Goal: Task Accomplishment & Management: Manage account settings

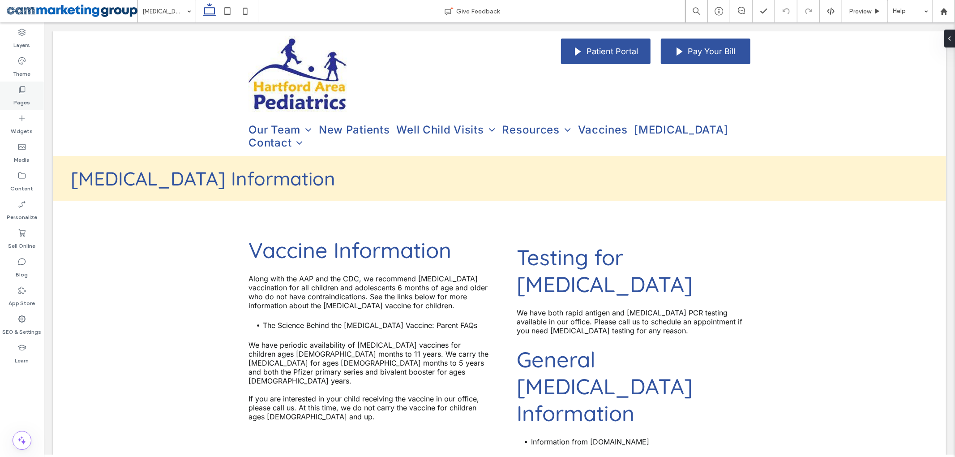
click at [22, 96] on label "Pages" at bounding box center [22, 100] width 17 height 13
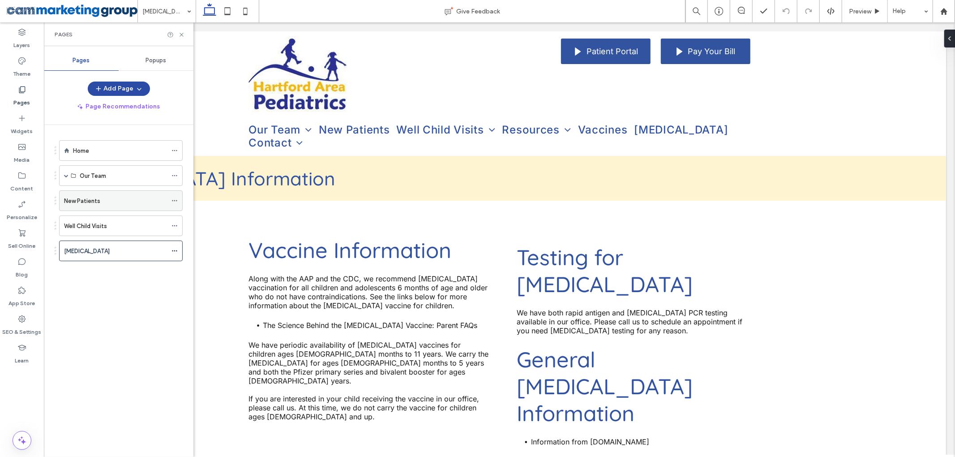
click at [85, 205] on label "New Patients" at bounding box center [82, 201] width 36 height 16
click at [64, 176] on div at bounding box center [477, 228] width 955 height 457
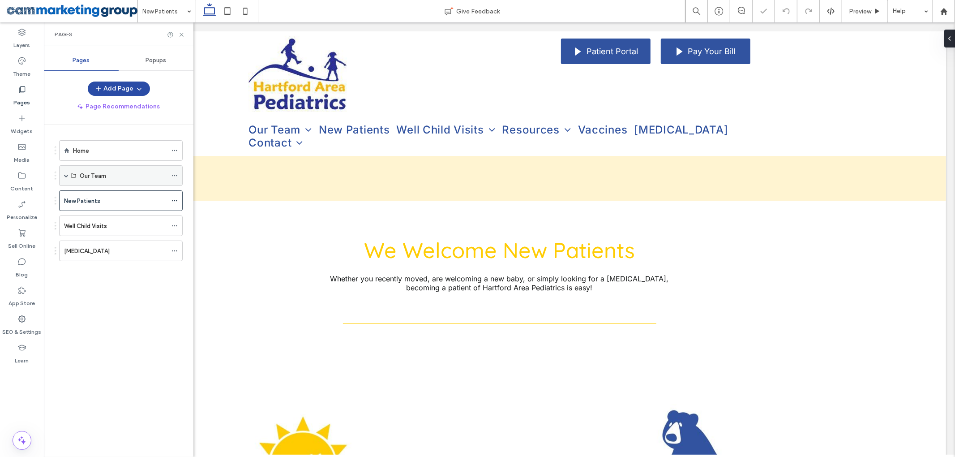
click at [71, 176] on icon at bounding box center [73, 175] width 5 height 5
click at [64, 177] on span at bounding box center [66, 175] width 4 height 4
click at [94, 197] on label "Our Pediatricians" at bounding box center [103, 197] width 47 height 16
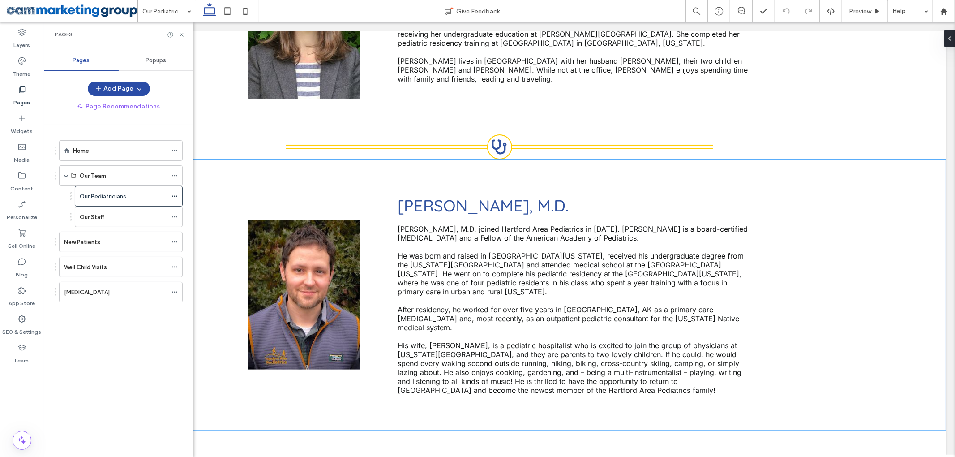
scroll to position [949, 0]
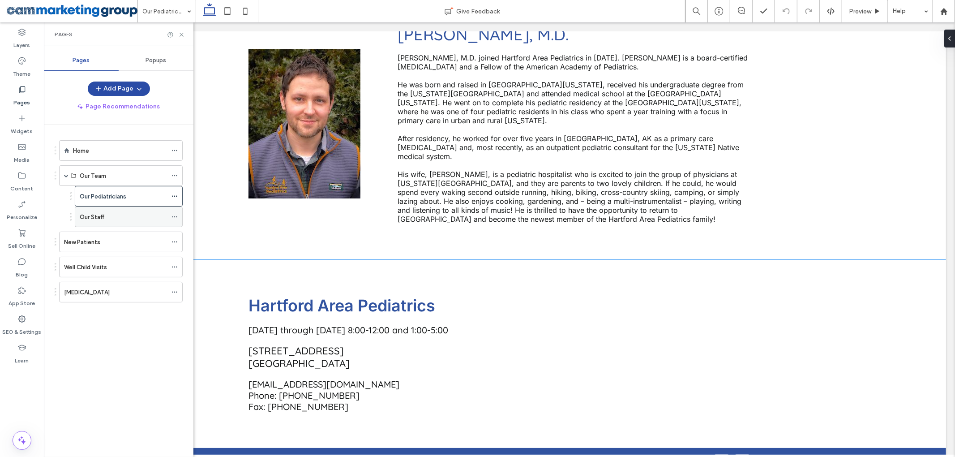
click at [85, 212] on div "Our Staff" at bounding box center [123, 217] width 87 height 20
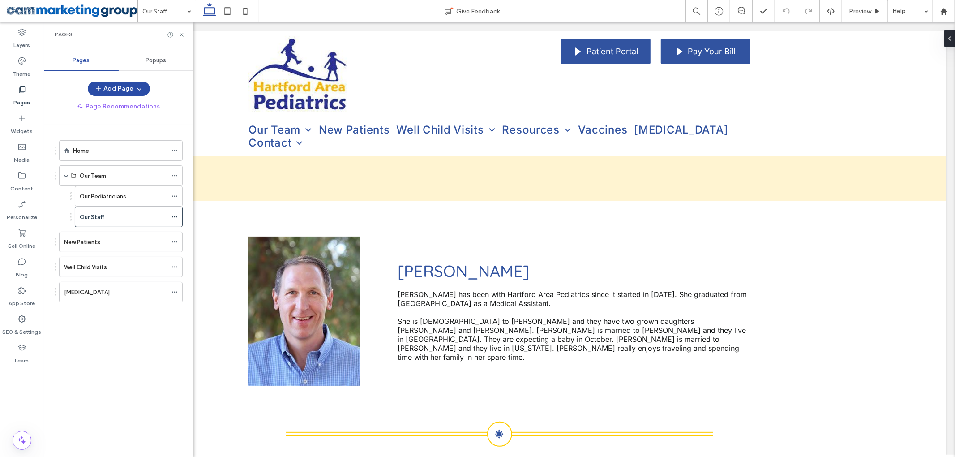
scroll to position [0, 0]
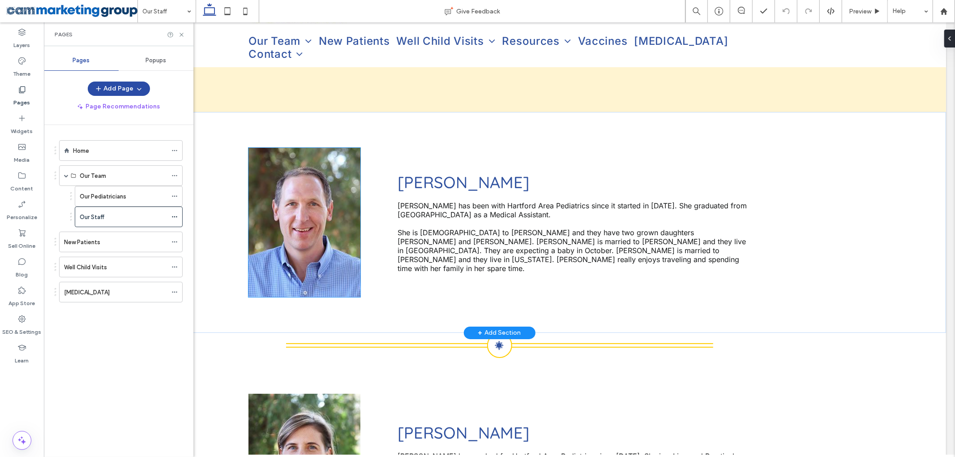
scroll to position [69, 0]
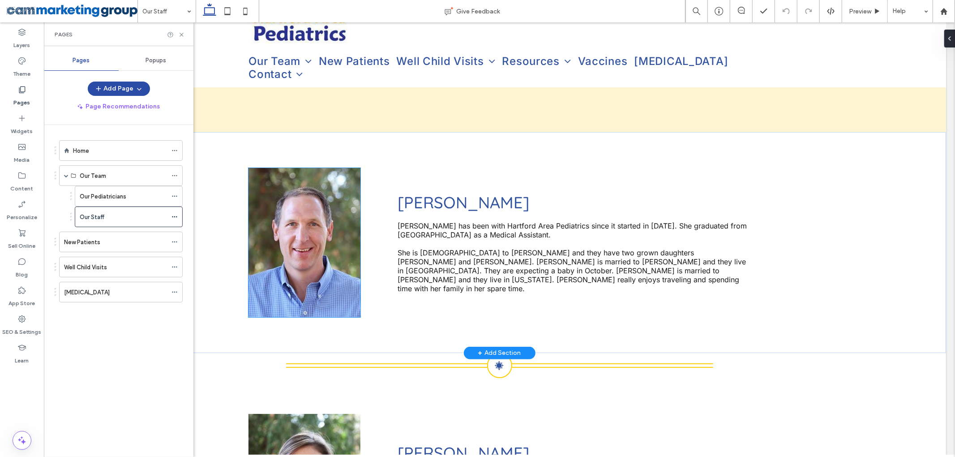
click at [308, 204] on img at bounding box center [304, 242] width 112 height 149
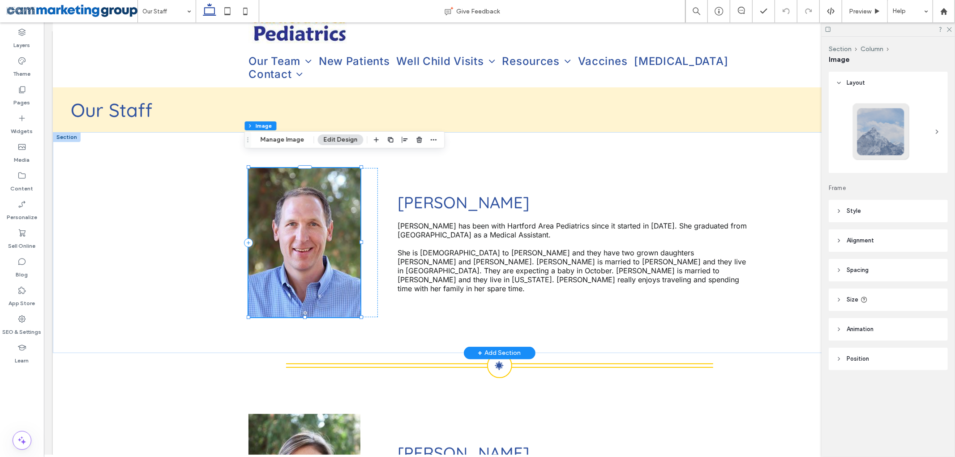
click at [292, 208] on img at bounding box center [304, 242] width 112 height 149
click at [289, 135] on button "Manage Image" at bounding box center [283, 139] width 56 height 11
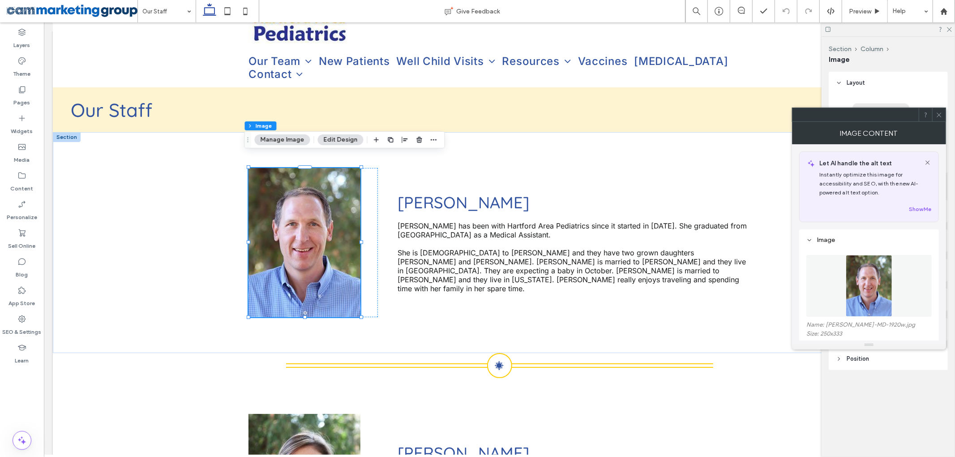
click at [859, 294] on img at bounding box center [869, 286] width 47 height 62
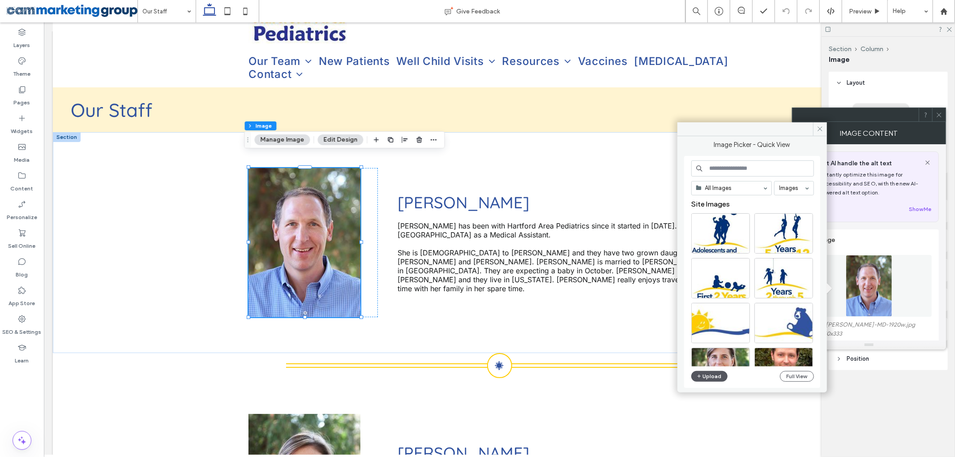
click at [711, 374] on button "Upload" at bounding box center [709, 376] width 37 height 11
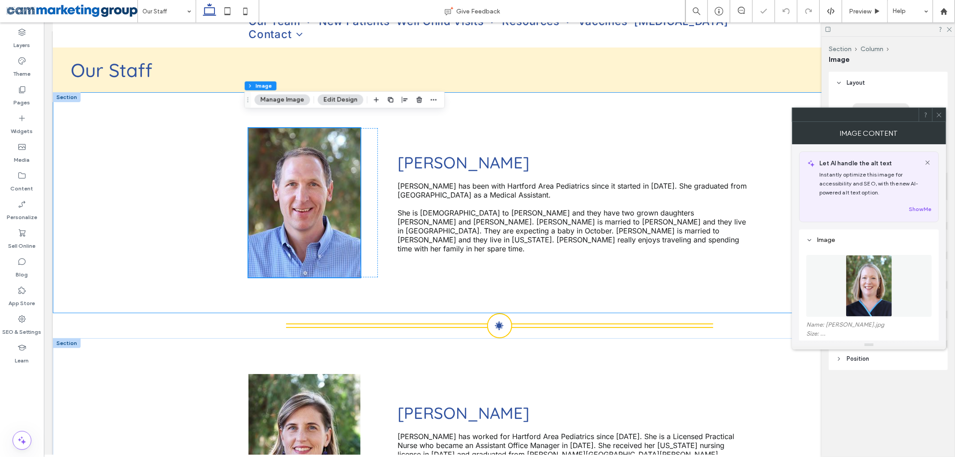
scroll to position [128, 0]
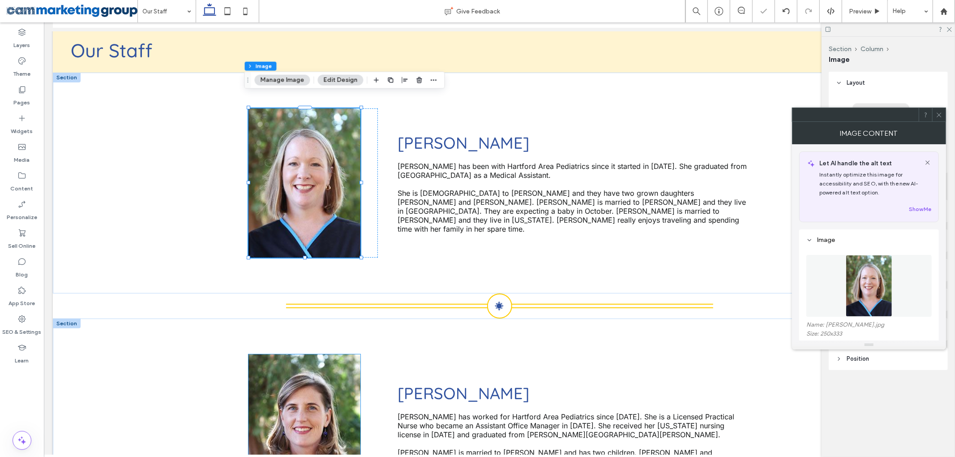
click at [310, 386] on img at bounding box center [304, 428] width 112 height 149
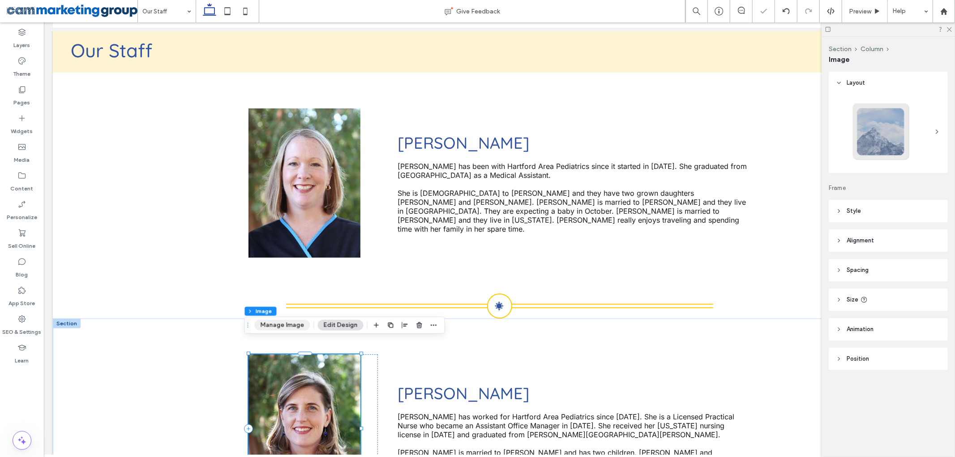
click at [268, 327] on button "Manage Image" at bounding box center [283, 325] width 56 height 11
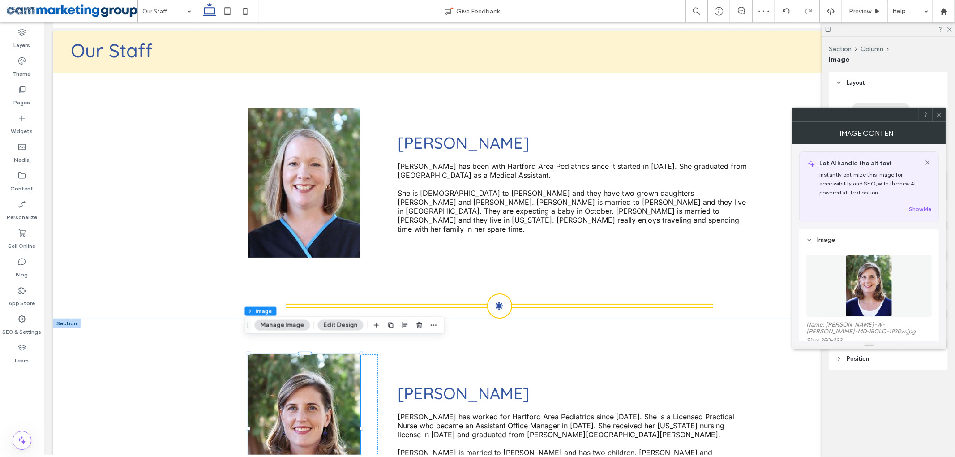
click at [864, 271] on figure at bounding box center [868, 286] width 125 height 62
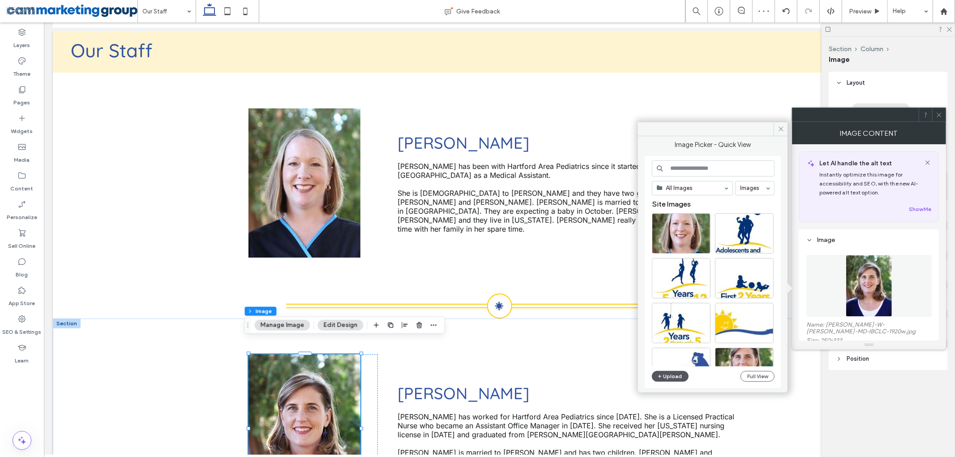
click at [677, 375] on button "Upload" at bounding box center [670, 376] width 37 height 11
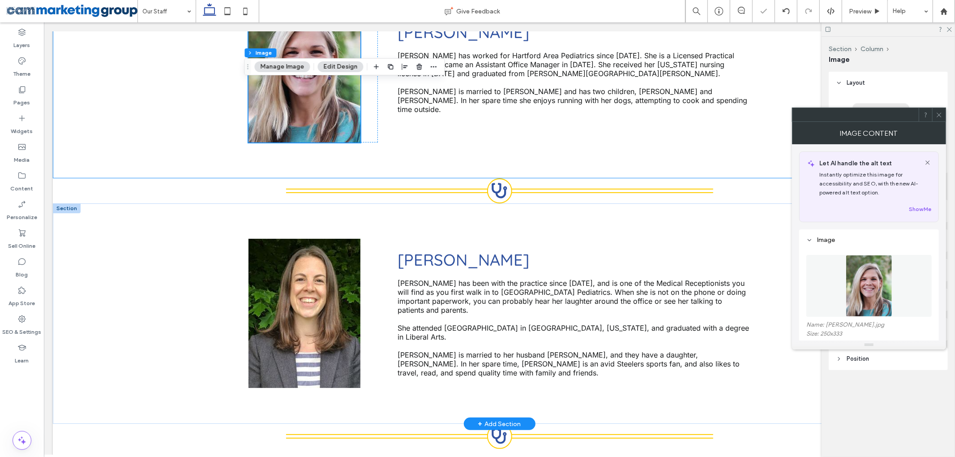
scroll to position [606, 0]
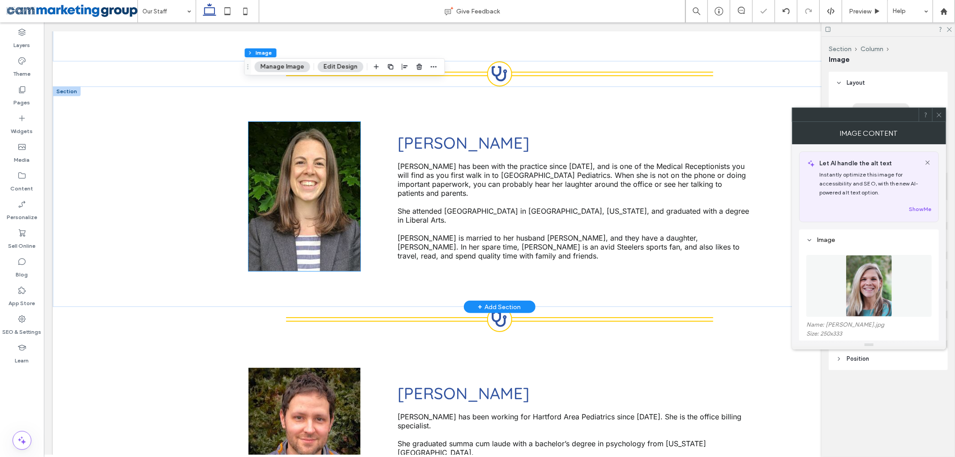
click at [301, 180] on img at bounding box center [304, 196] width 112 height 149
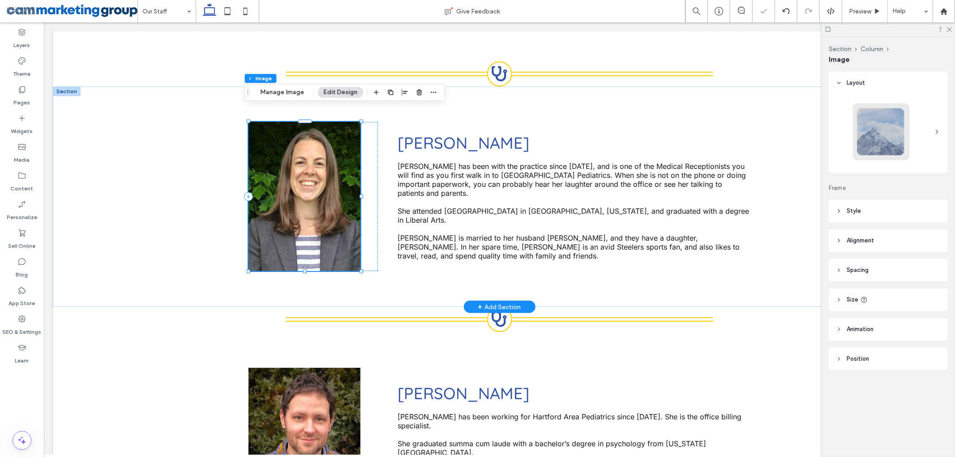
click at [301, 178] on img at bounding box center [304, 196] width 112 height 149
click at [279, 87] on button "Manage Image" at bounding box center [283, 92] width 56 height 11
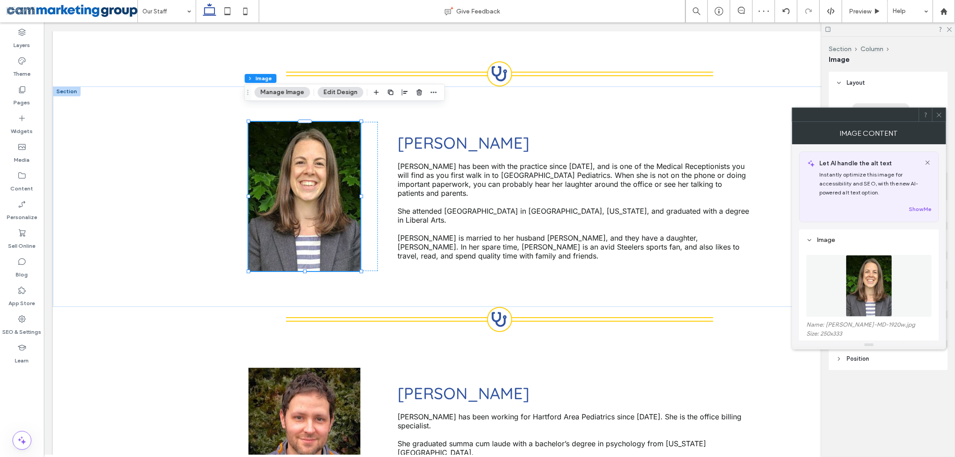
click at [860, 266] on figure at bounding box center [868, 286] width 125 height 62
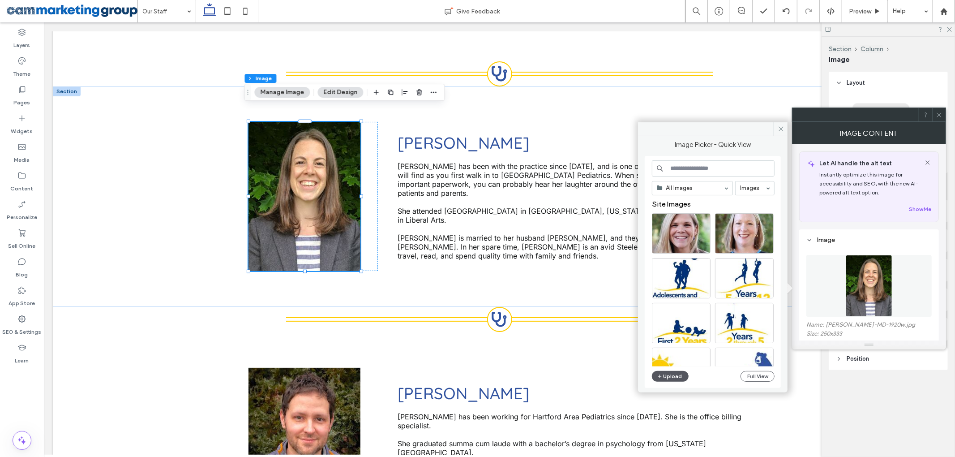
click at [673, 375] on button "Upload" at bounding box center [670, 376] width 37 height 11
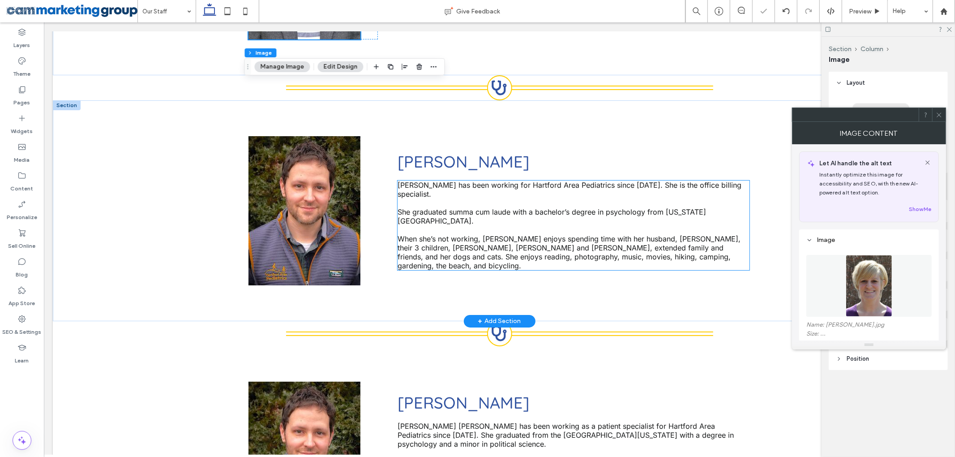
scroll to position [845, 0]
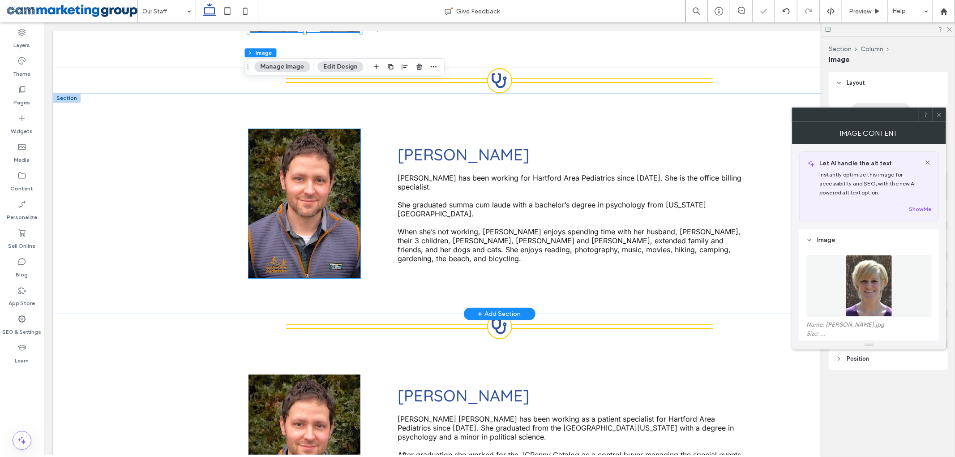
click at [292, 212] on img at bounding box center [304, 203] width 112 height 149
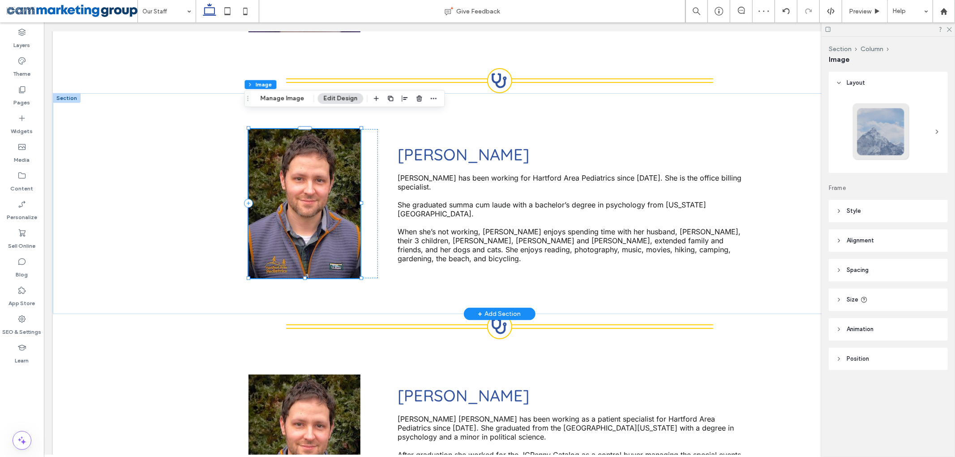
click at [292, 212] on img at bounding box center [304, 203] width 112 height 149
click at [286, 101] on button "Manage Image" at bounding box center [283, 98] width 56 height 11
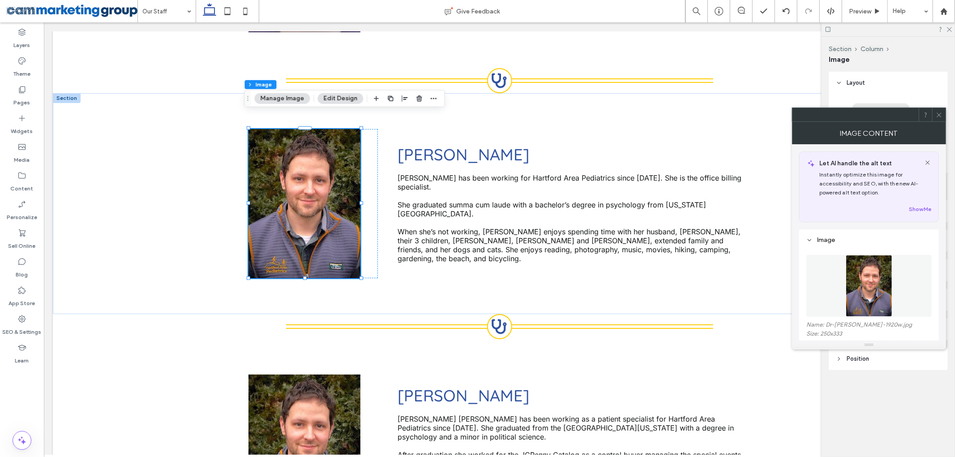
click at [866, 271] on figure at bounding box center [868, 286] width 125 height 62
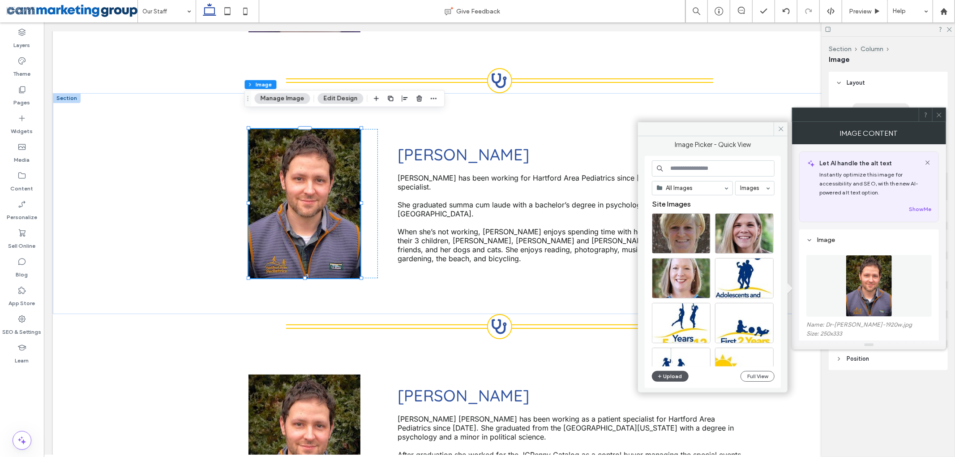
click at [671, 374] on button "Upload" at bounding box center [670, 376] width 37 height 11
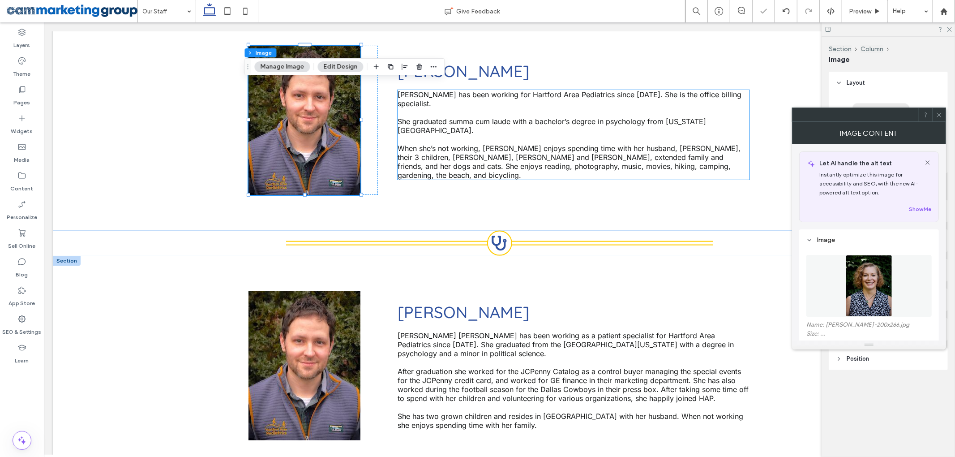
scroll to position [1084, 0]
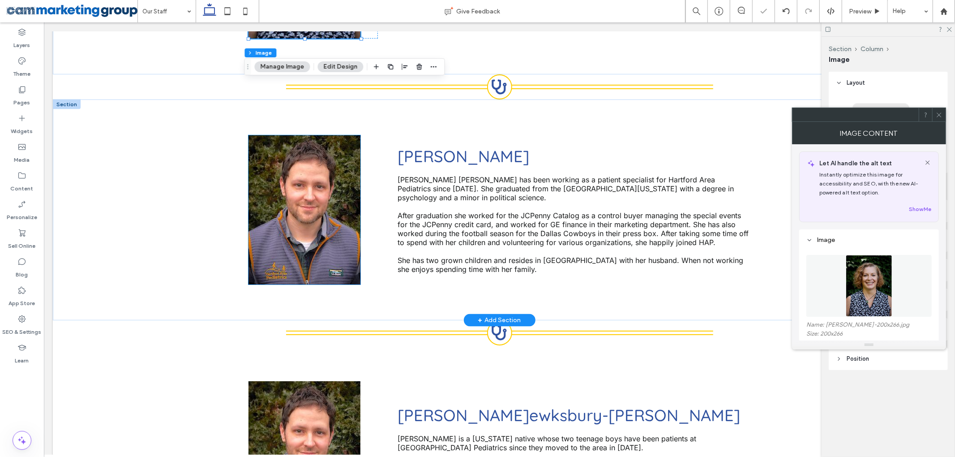
click at [292, 183] on img at bounding box center [304, 209] width 112 height 149
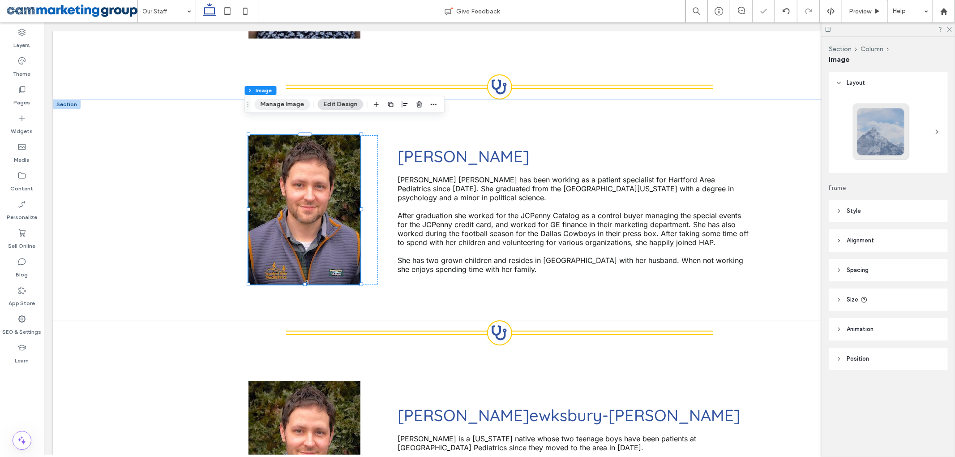
click at [280, 107] on button "Manage Image" at bounding box center [283, 104] width 56 height 11
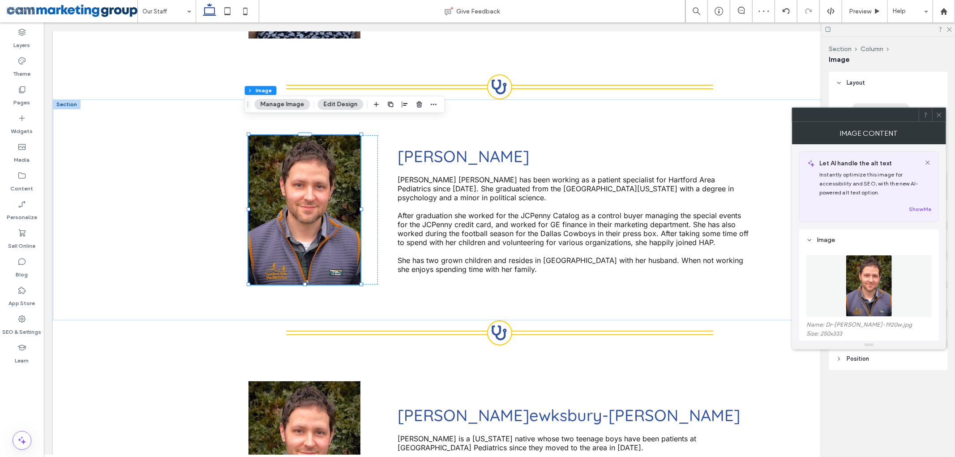
drag, startPoint x: 879, startPoint y: 301, endPoint x: 871, endPoint y: 298, distance: 7.8
click at [879, 301] on img at bounding box center [869, 286] width 47 height 62
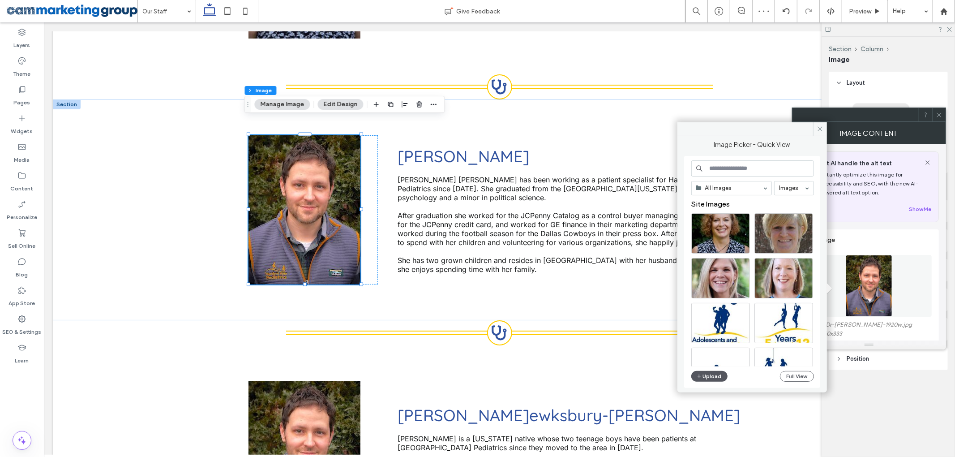
click at [715, 375] on button "Upload" at bounding box center [709, 376] width 37 height 11
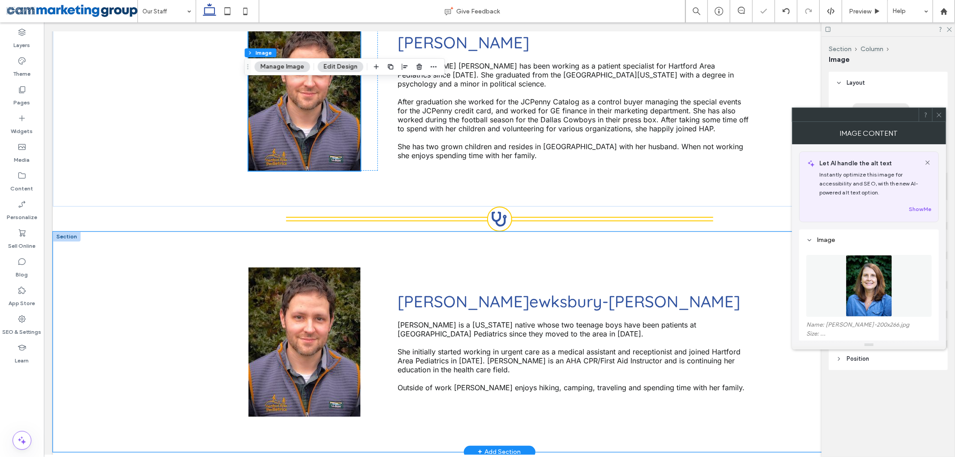
scroll to position [1322, 0]
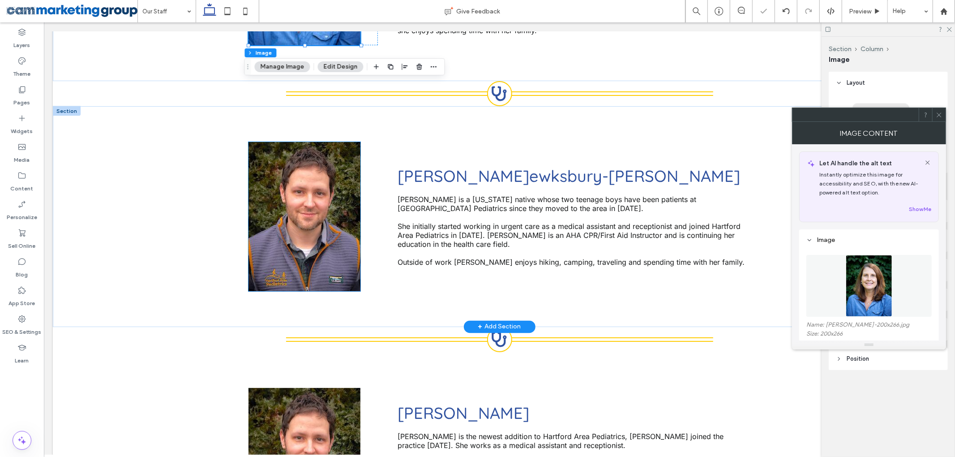
click at [281, 172] on img at bounding box center [304, 216] width 112 height 149
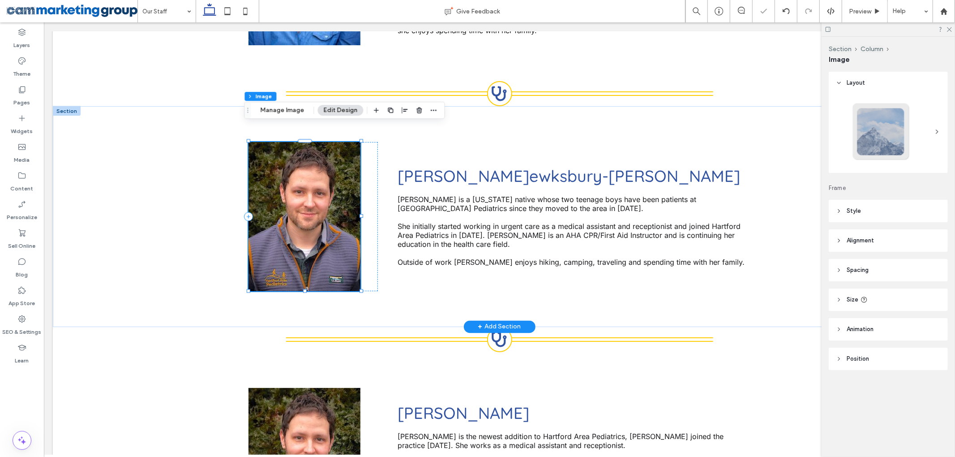
click at [281, 172] on img at bounding box center [304, 216] width 112 height 149
click at [276, 110] on button "Manage Image" at bounding box center [283, 110] width 56 height 11
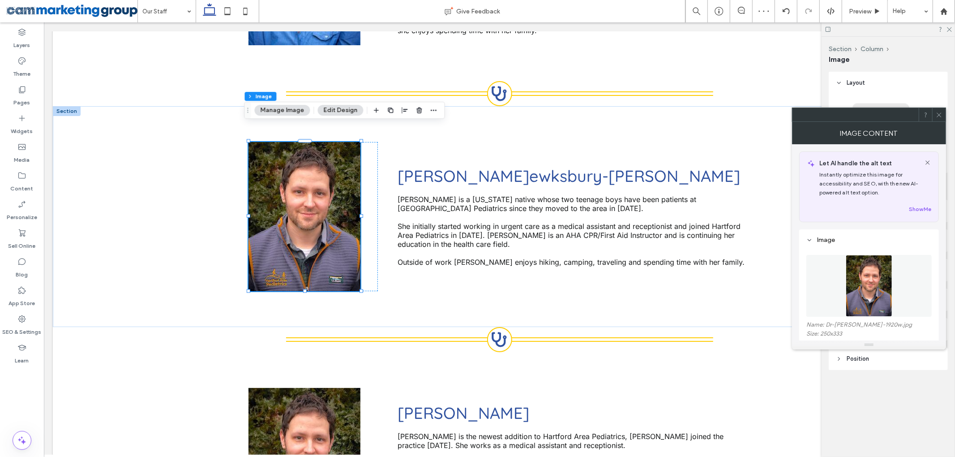
click at [858, 287] on img at bounding box center [869, 286] width 47 height 62
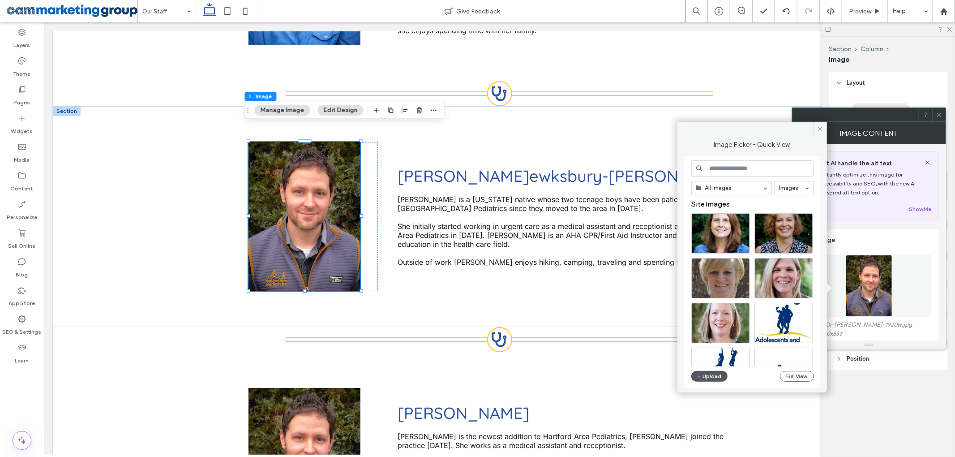
click at [719, 374] on button "Upload" at bounding box center [709, 376] width 37 height 11
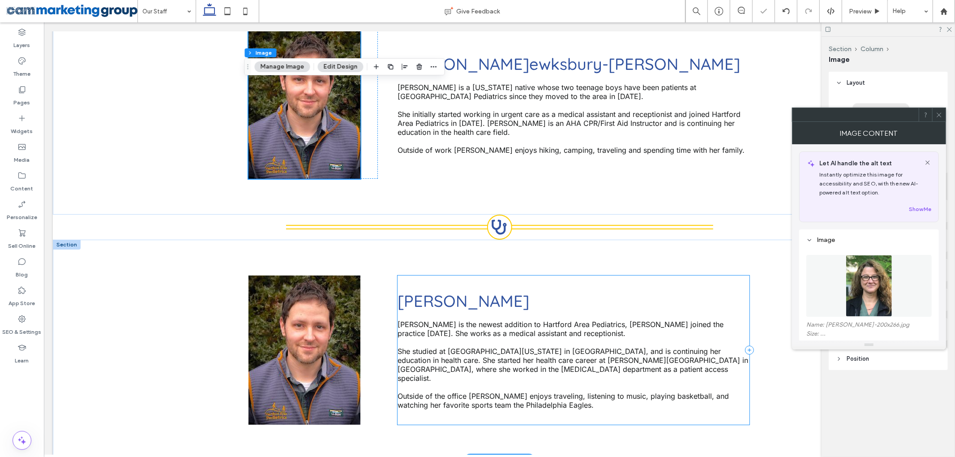
scroll to position [1561, 0]
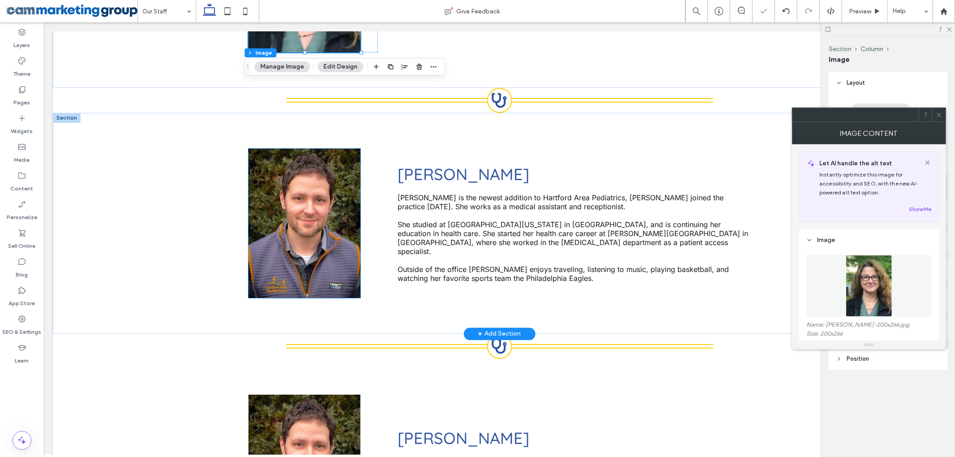
click at [328, 197] on img at bounding box center [304, 223] width 112 height 149
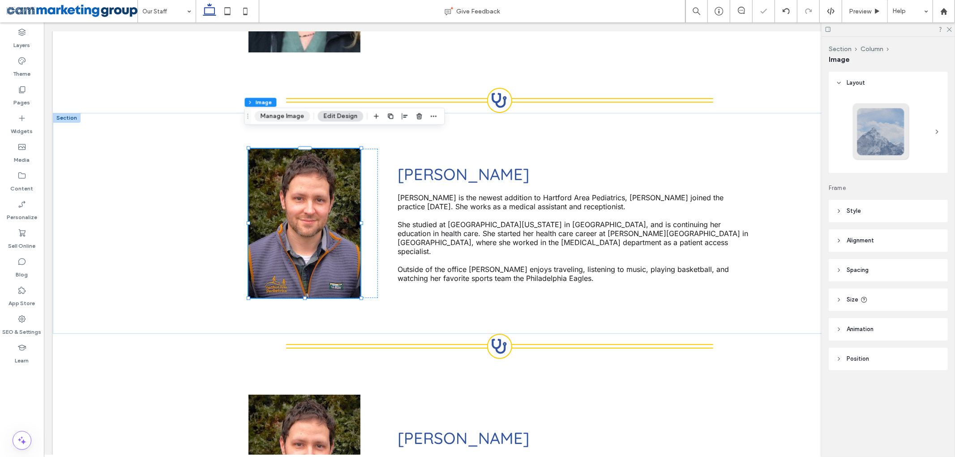
click at [286, 118] on button "Manage Image" at bounding box center [283, 116] width 56 height 11
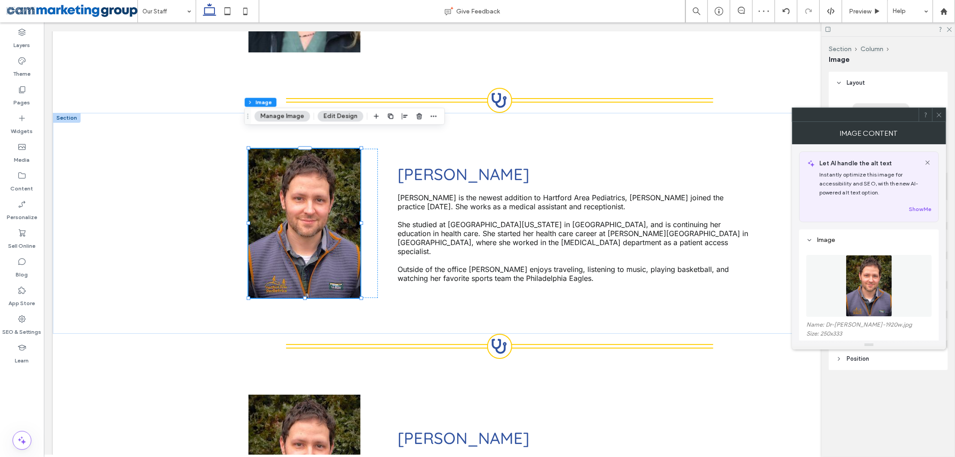
click at [868, 280] on img at bounding box center [869, 286] width 47 height 62
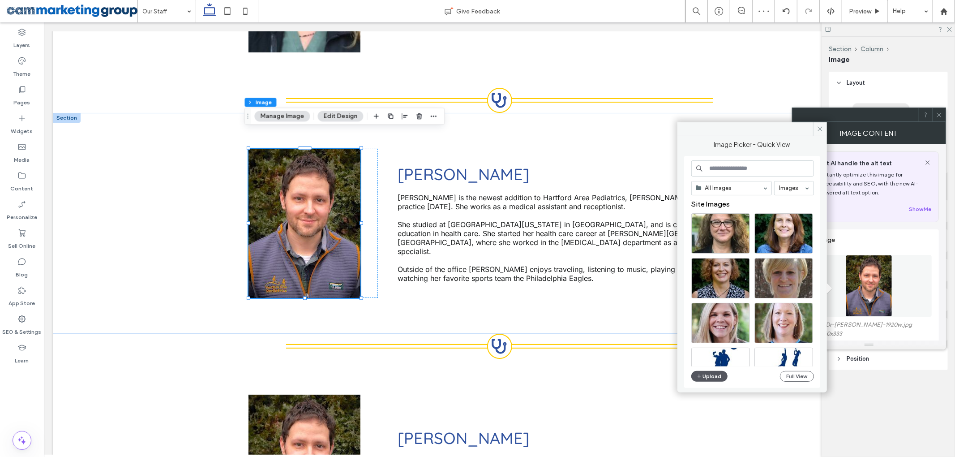
click at [708, 373] on button "Upload" at bounding box center [709, 376] width 37 height 11
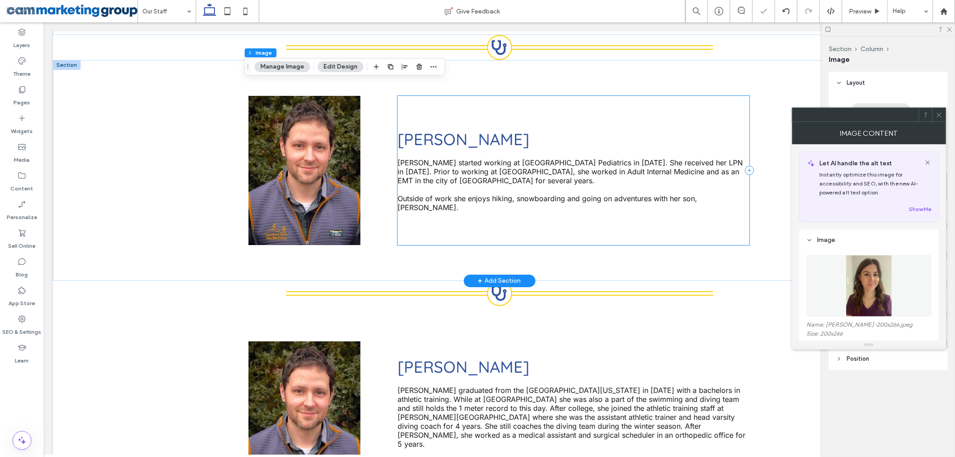
scroll to position [1859, 0]
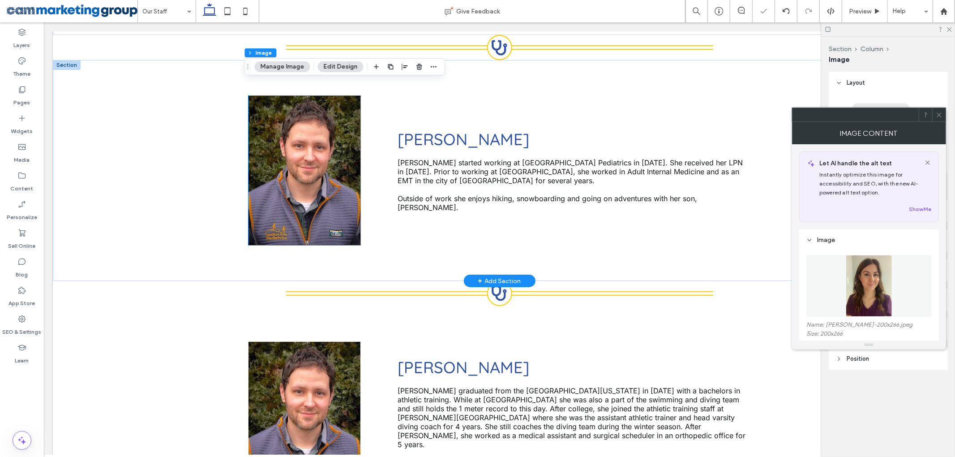
click at [301, 135] on img at bounding box center [304, 170] width 112 height 149
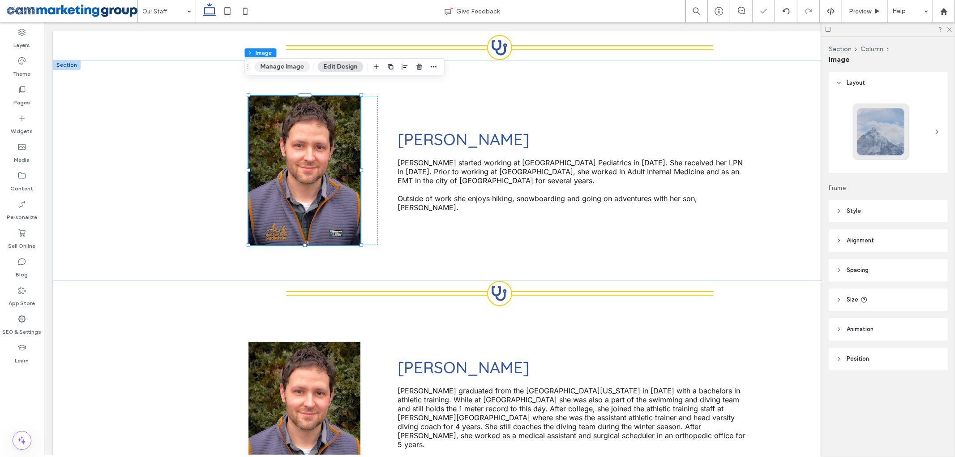
click at [293, 67] on button "Manage Image" at bounding box center [283, 66] width 56 height 11
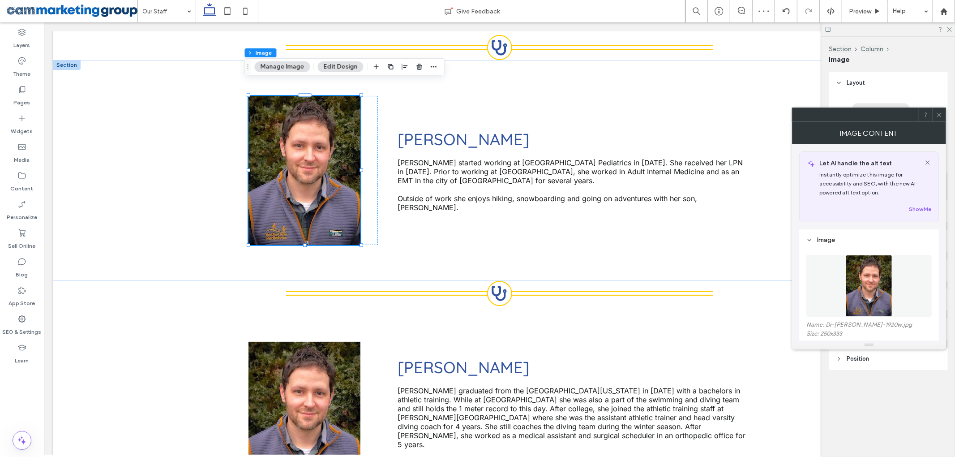
click at [881, 276] on img at bounding box center [869, 286] width 47 height 62
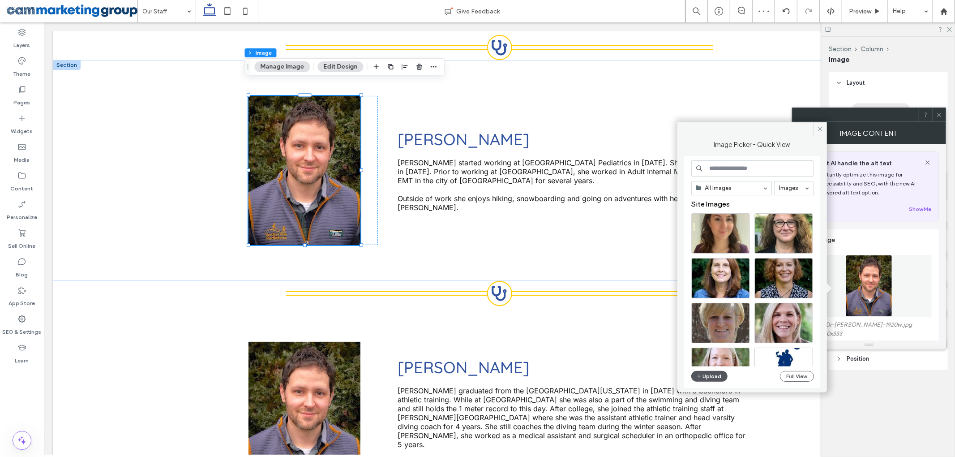
click at [705, 375] on button "Upload" at bounding box center [709, 376] width 37 height 11
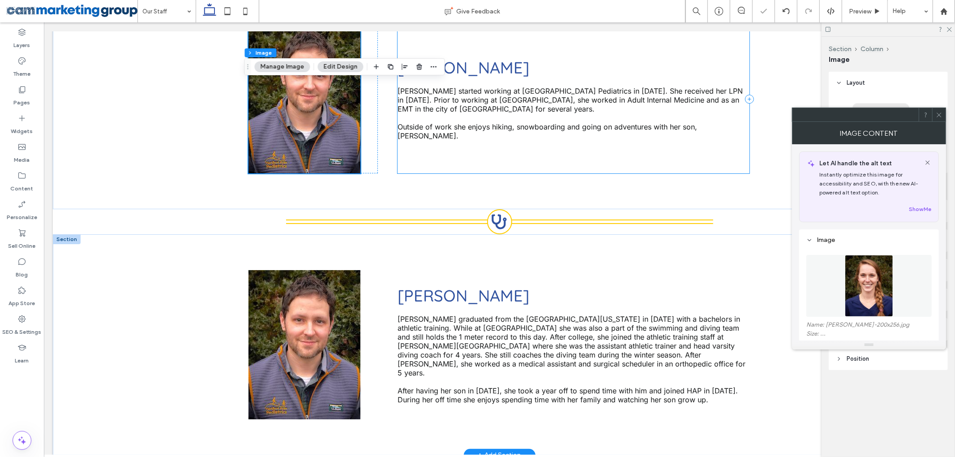
scroll to position [2038, 0]
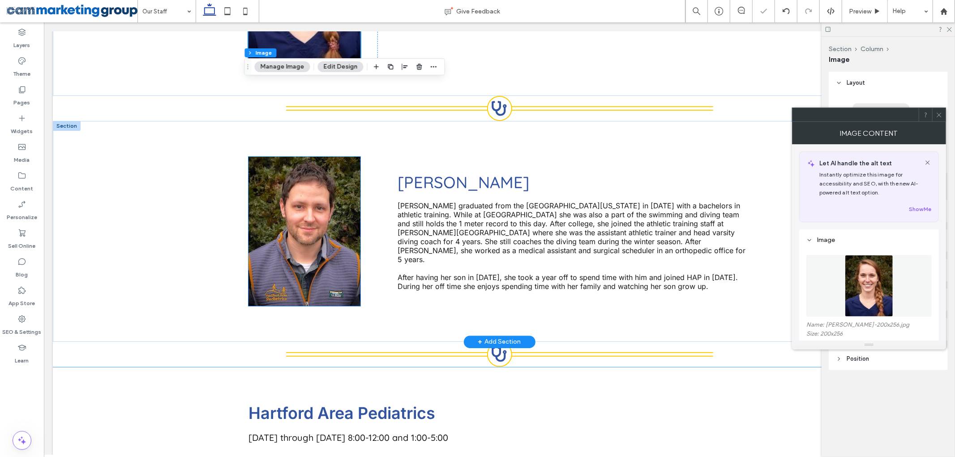
click at [319, 199] on img at bounding box center [304, 231] width 112 height 149
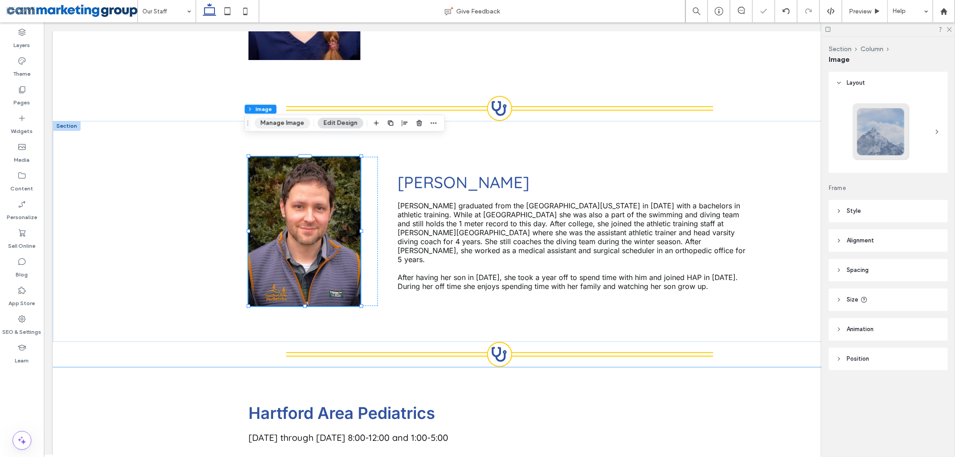
click at [288, 122] on button "Manage Image" at bounding box center [283, 123] width 56 height 11
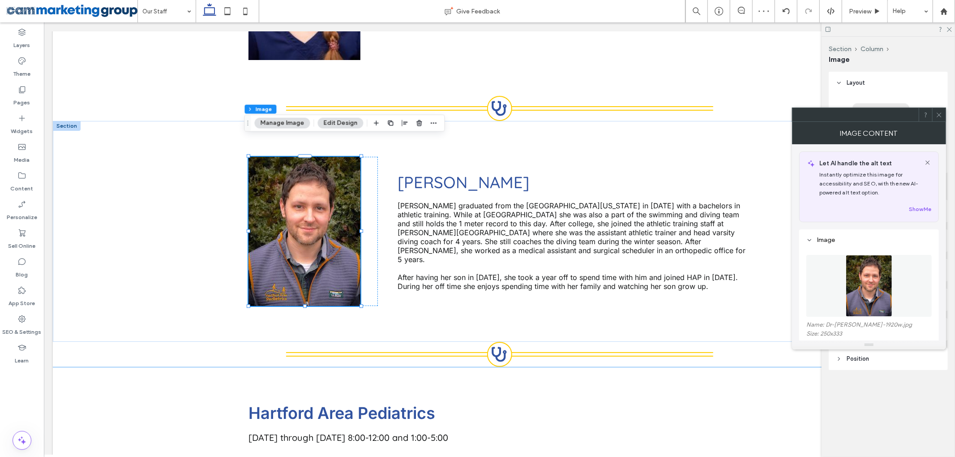
click at [855, 287] on img at bounding box center [869, 286] width 47 height 62
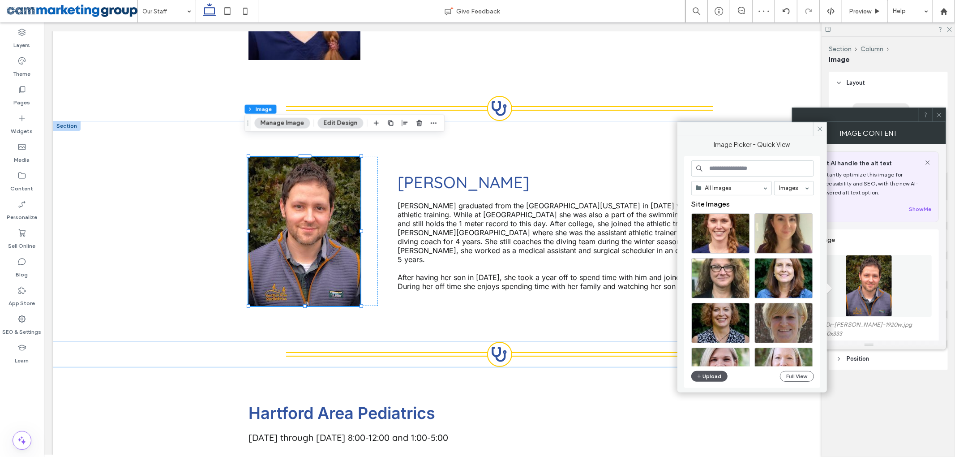
click at [712, 376] on button "Upload" at bounding box center [709, 376] width 37 height 11
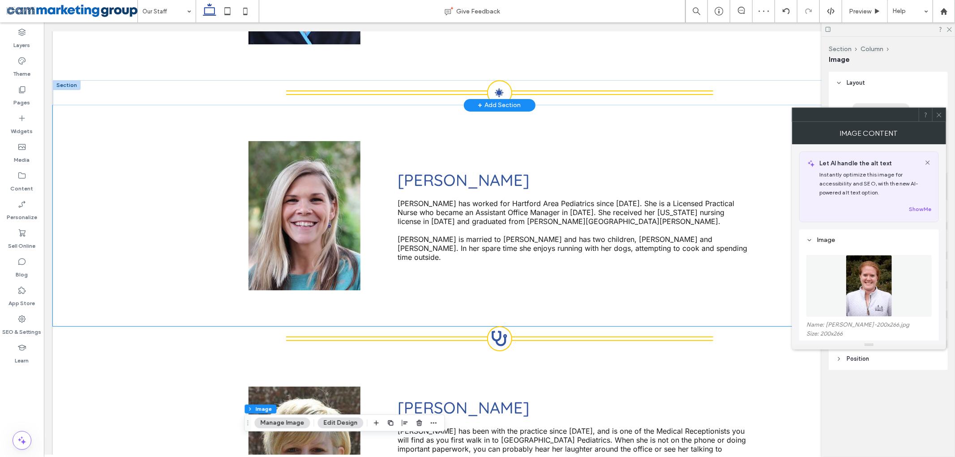
scroll to position [239, 0]
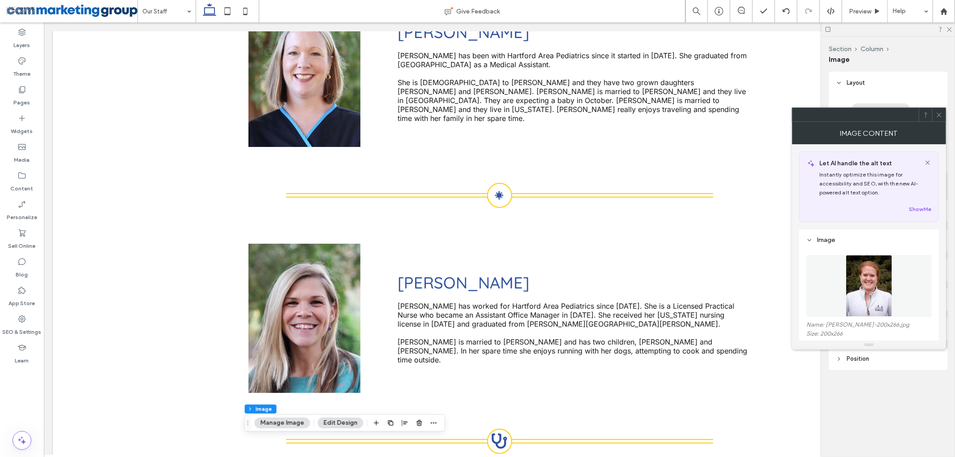
click at [937, 115] on icon at bounding box center [939, 115] width 7 height 7
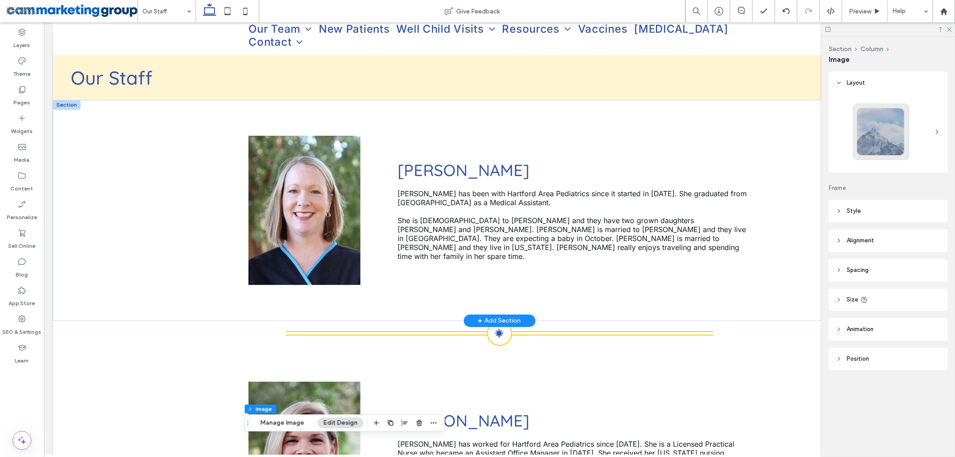
scroll to position [190, 0]
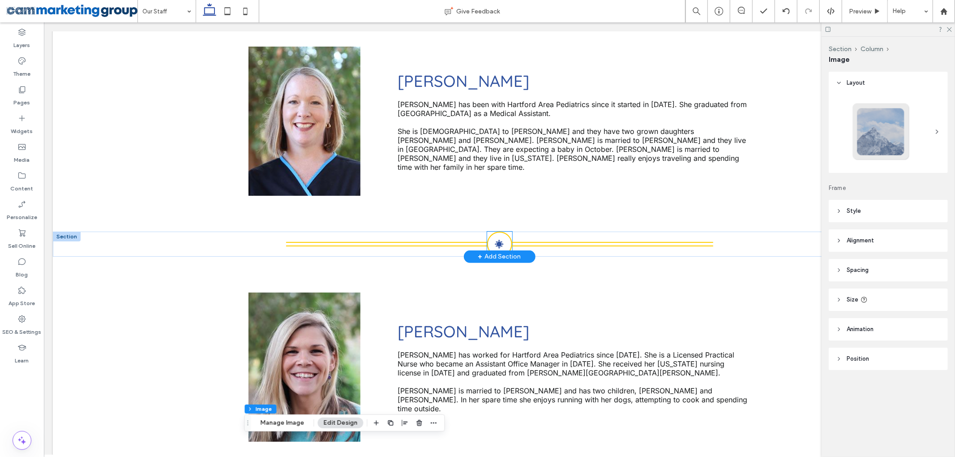
click at [494, 239] on icon at bounding box center [498, 244] width 9 height 10
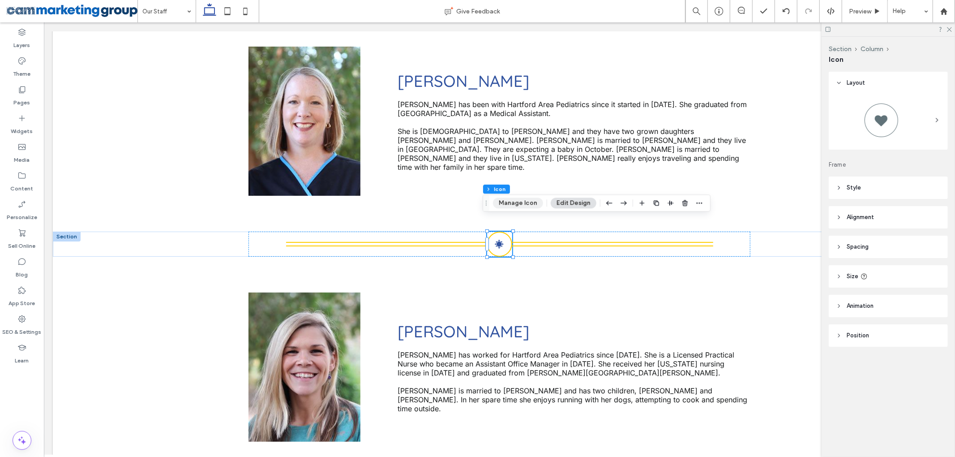
click at [532, 201] on button "Manage Icon" at bounding box center [518, 202] width 50 height 11
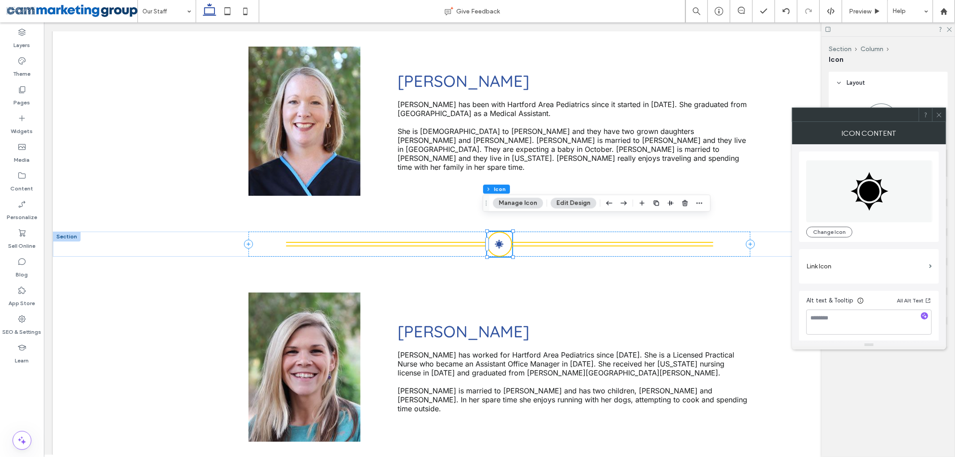
click at [864, 199] on icon at bounding box center [869, 191] width 20 height 20
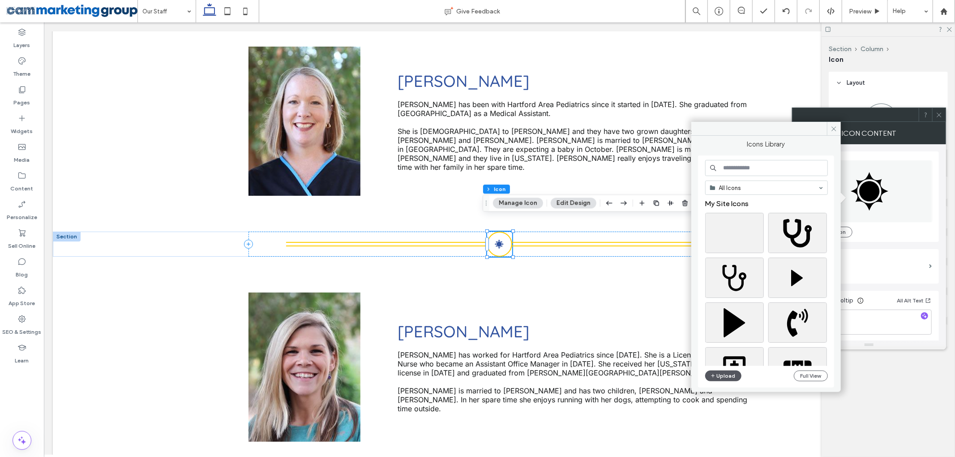
click at [726, 377] on button "Upload" at bounding box center [723, 375] width 37 height 11
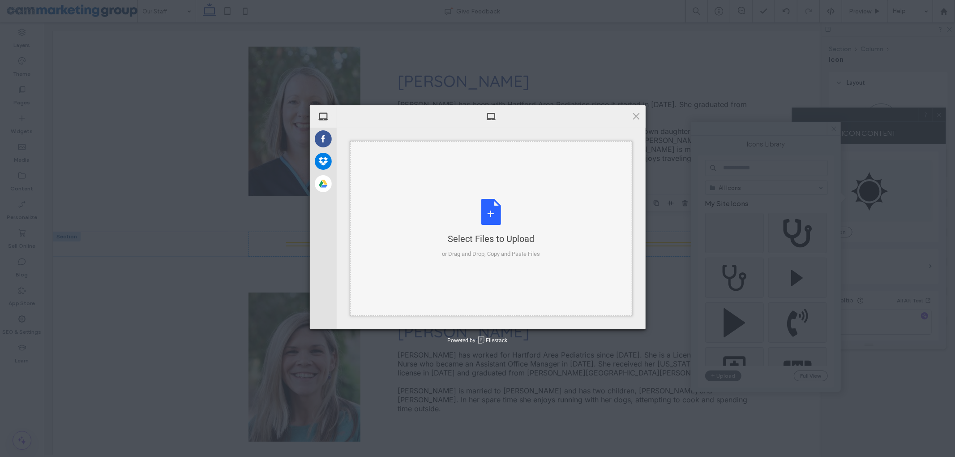
click at [484, 205] on div "Select Files to Upload or Drag and Drop, Copy and Paste Files" at bounding box center [491, 229] width 98 height 60
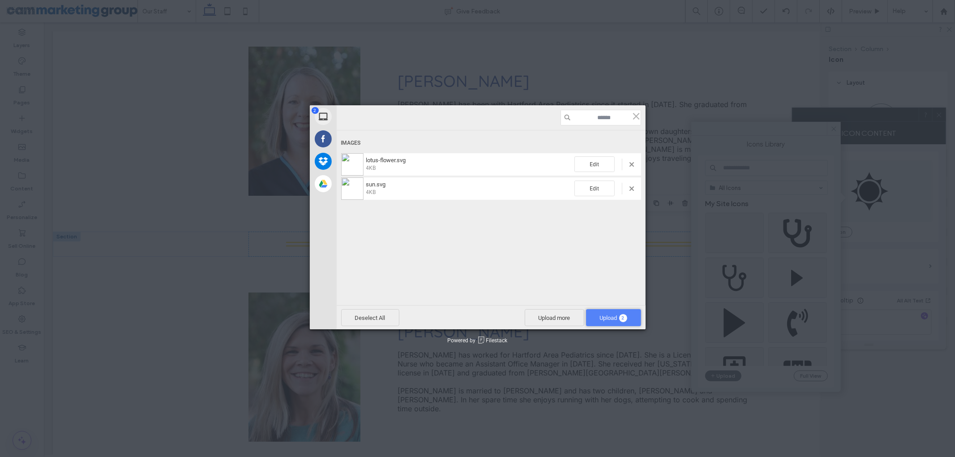
click at [610, 321] on span "Upload 2" at bounding box center [613, 317] width 55 height 17
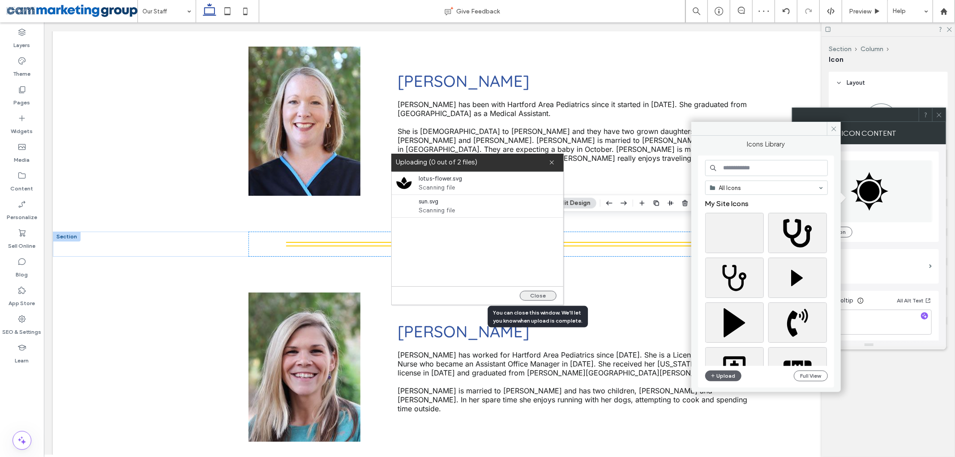
click at [536, 294] on button "Close" at bounding box center [538, 296] width 37 height 10
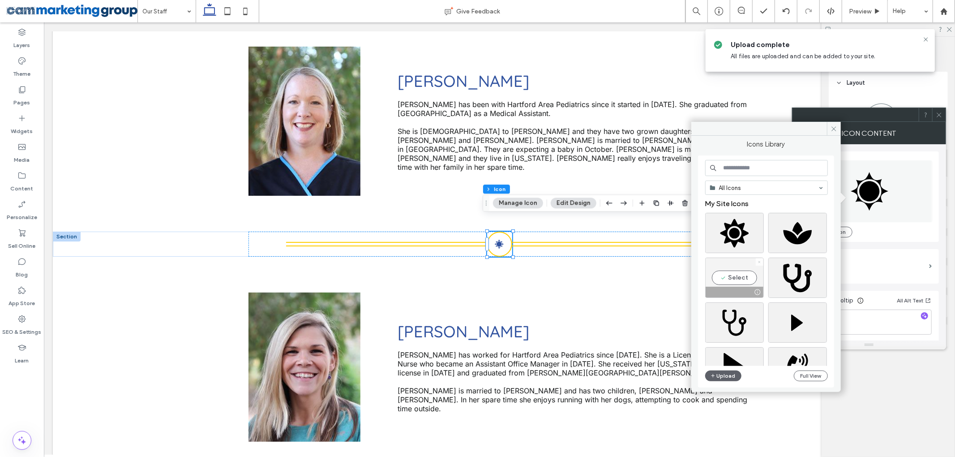
click at [758, 262] on icon at bounding box center [760, 262] width 4 height 4
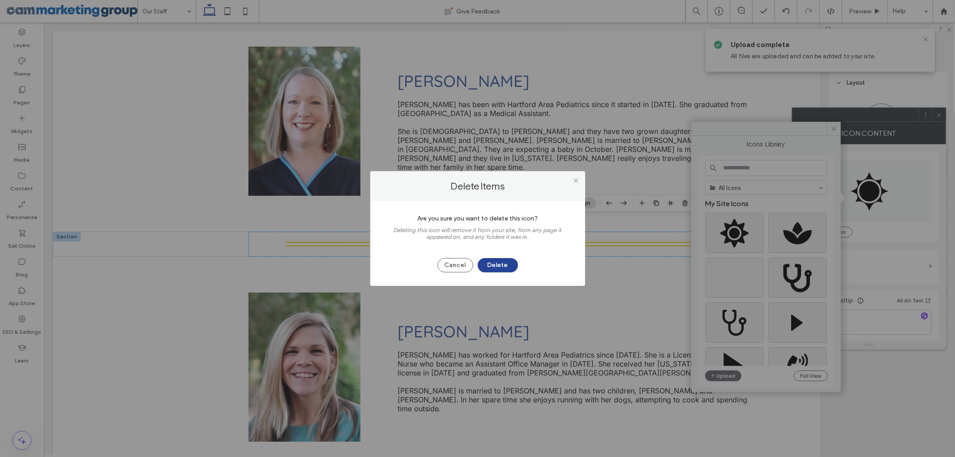
click at [493, 261] on button "Delete" at bounding box center [498, 265] width 40 height 14
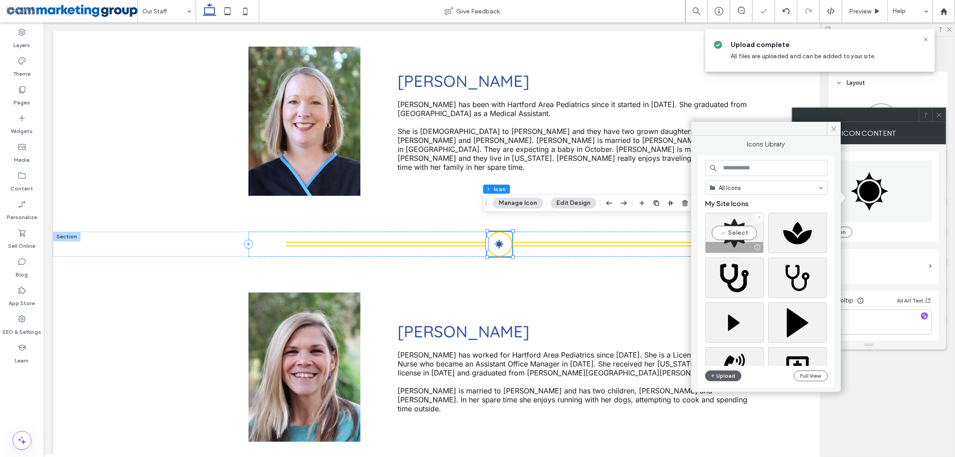
click at [737, 234] on div "Select" at bounding box center [734, 233] width 59 height 40
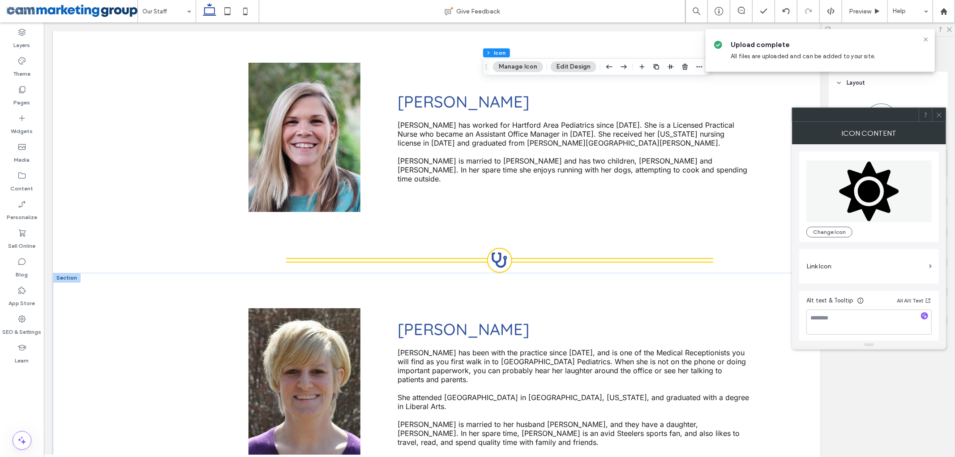
scroll to position [429, 0]
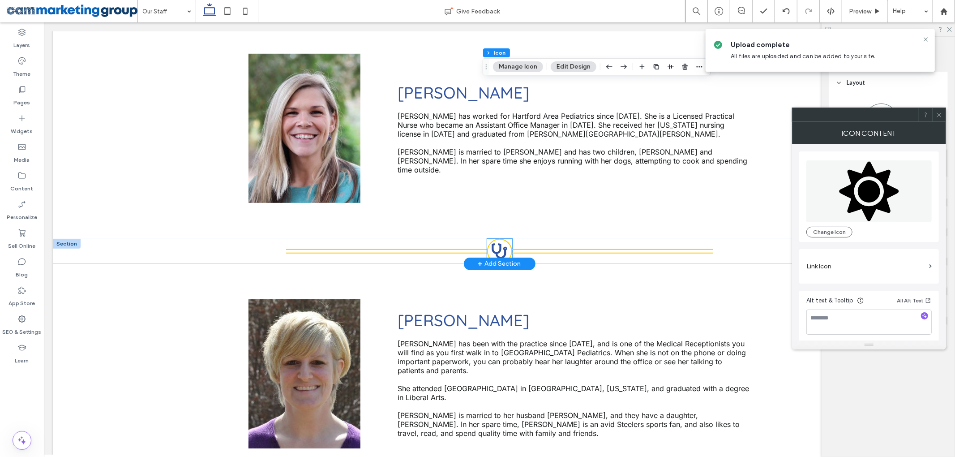
click at [496, 244] on icon at bounding box center [499, 251] width 15 height 15
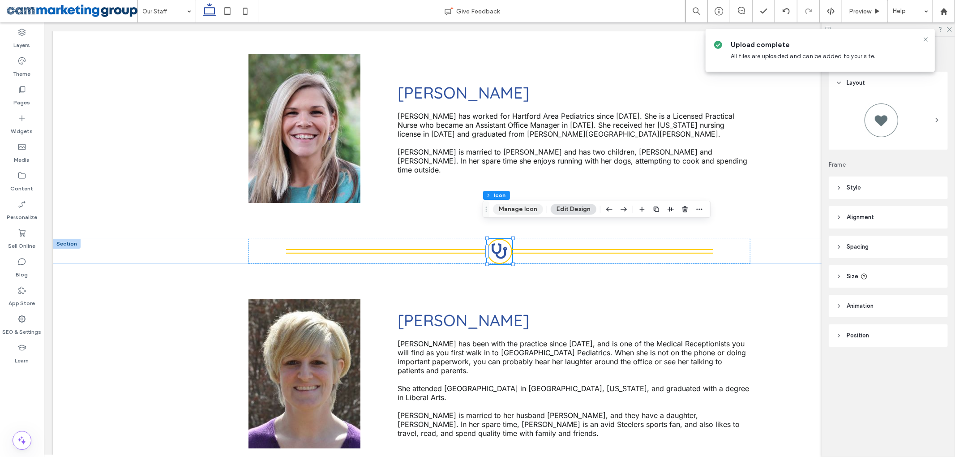
click at [520, 207] on button "Manage Icon" at bounding box center [518, 209] width 50 height 11
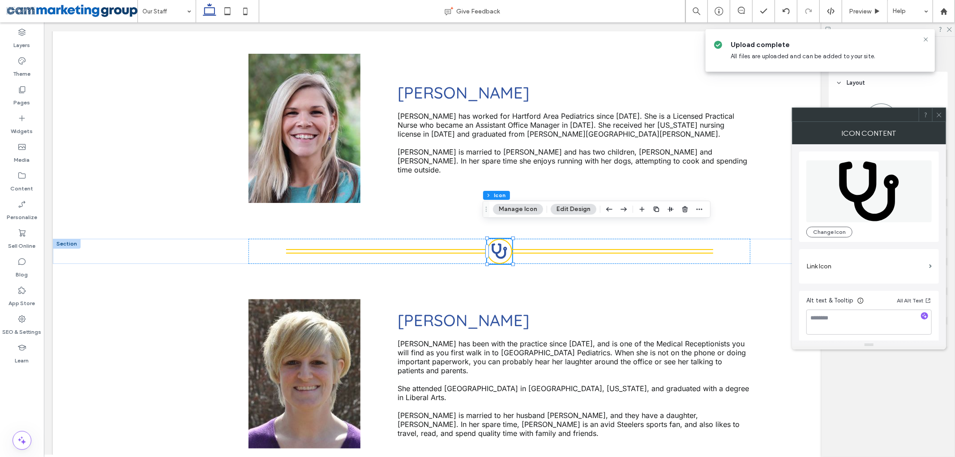
click at [871, 199] on icon at bounding box center [869, 191] width 62 height 62
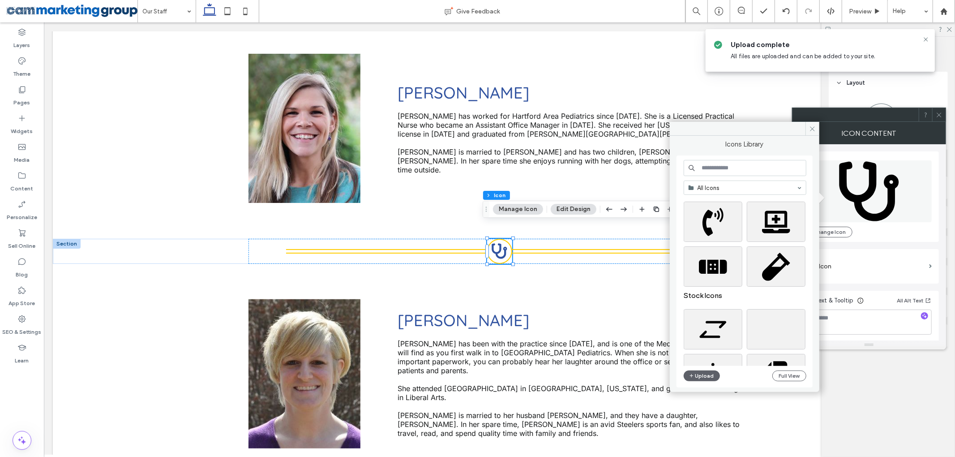
scroll to position [179, 0]
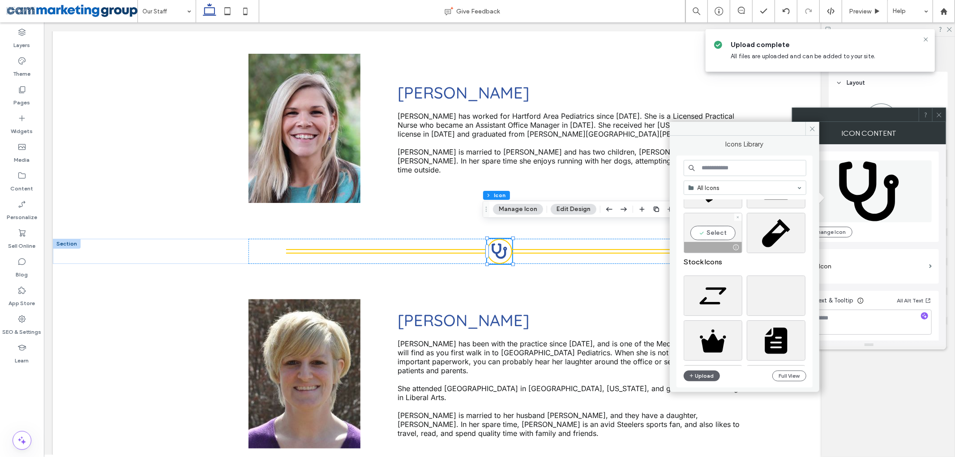
click at [716, 232] on div "Select" at bounding box center [713, 233] width 59 height 40
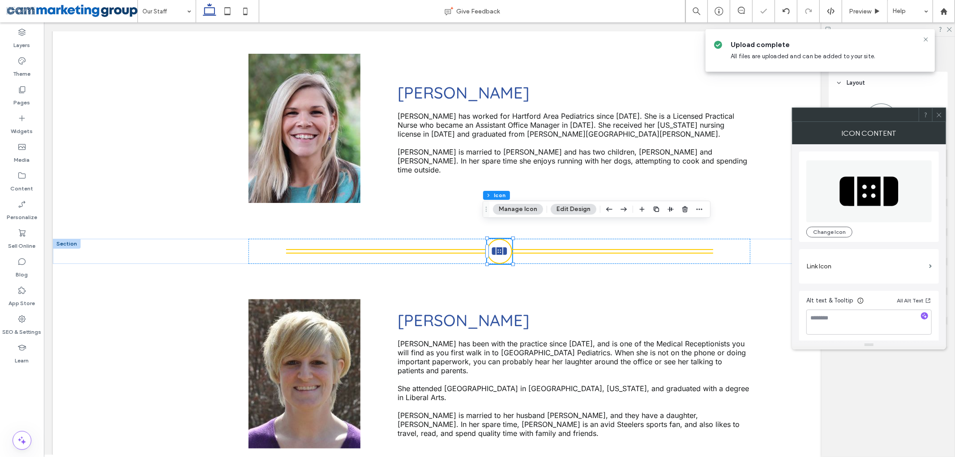
click at [936, 116] on icon at bounding box center [939, 115] width 7 height 7
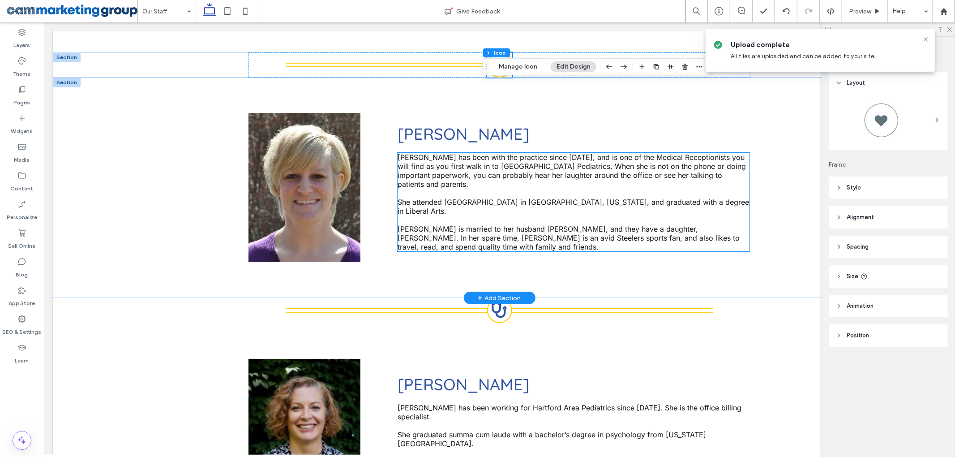
scroll to position [667, 0]
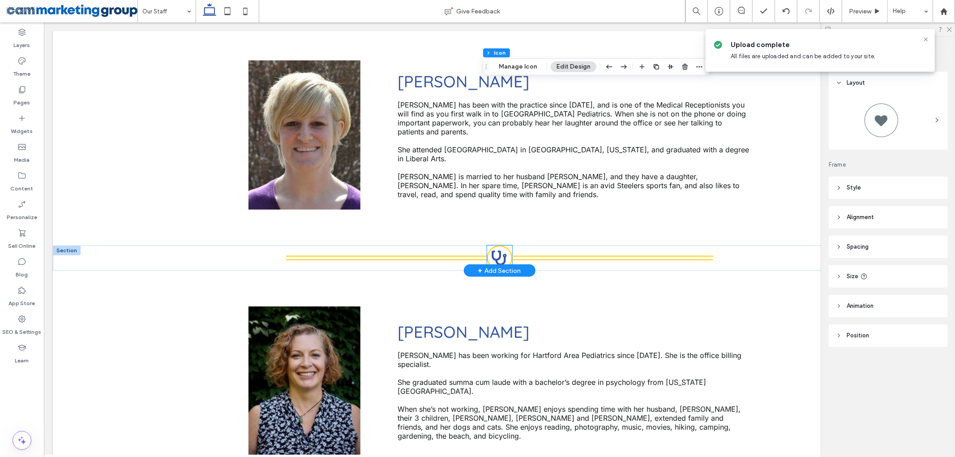
click at [498, 250] on icon at bounding box center [498, 257] width 15 height 15
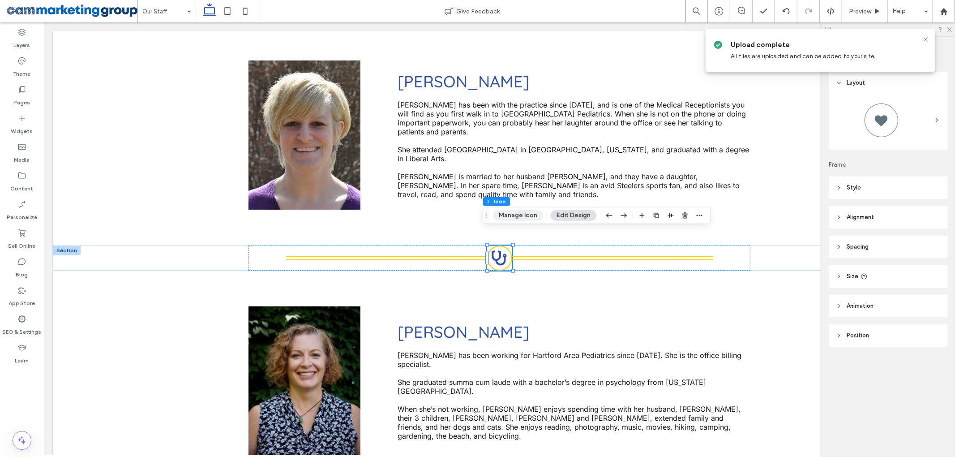
click at [528, 218] on button "Manage Icon" at bounding box center [518, 215] width 50 height 11
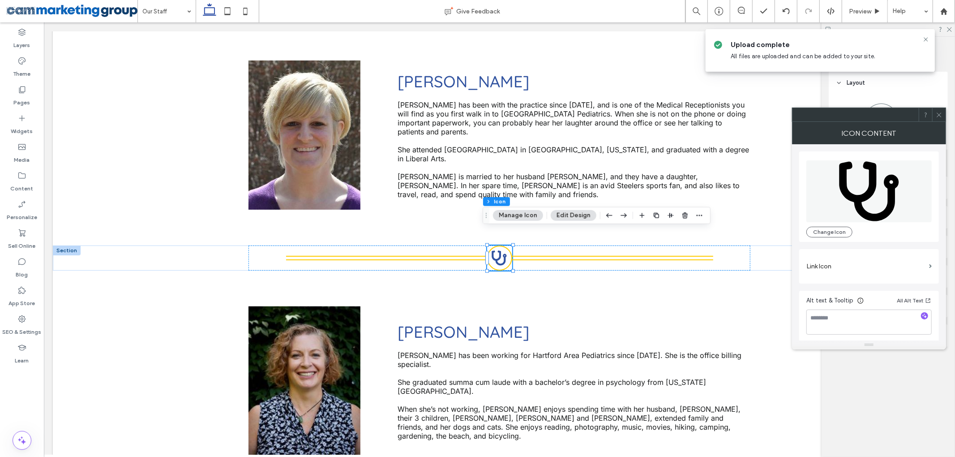
click at [860, 205] on icon at bounding box center [870, 192] width 60 height 60
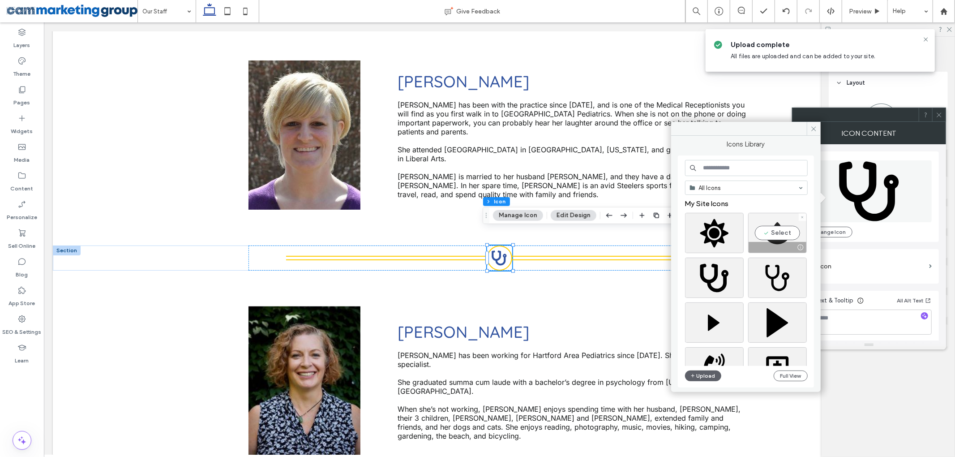
click at [780, 236] on div "Select" at bounding box center [777, 233] width 59 height 40
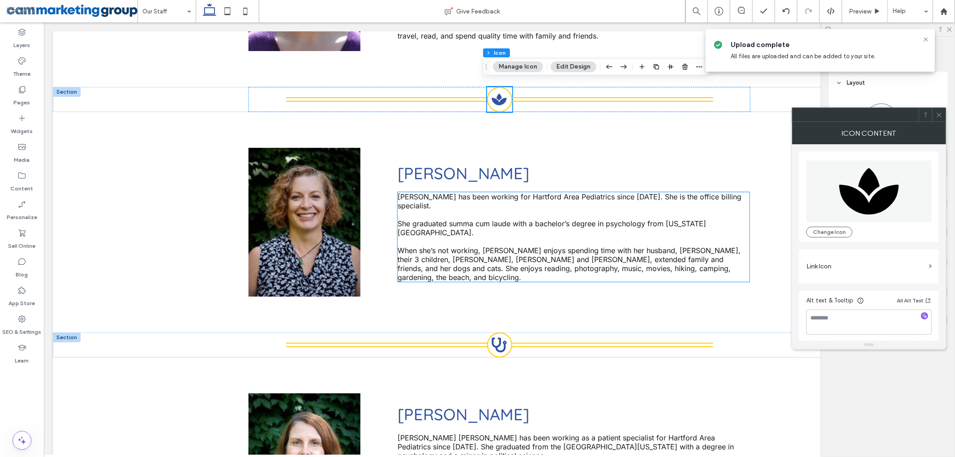
scroll to position [846, 0]
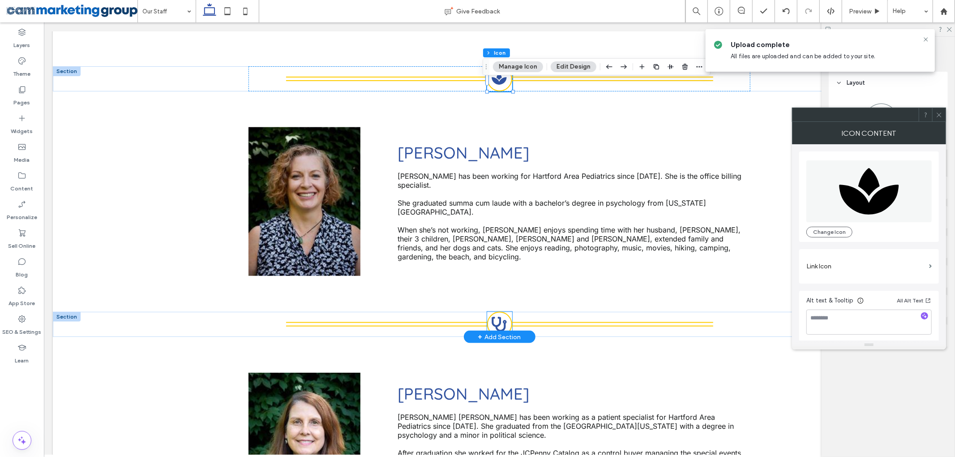
click at [493, 317] on icon at bounding box center [499, 324] width 15 height 15
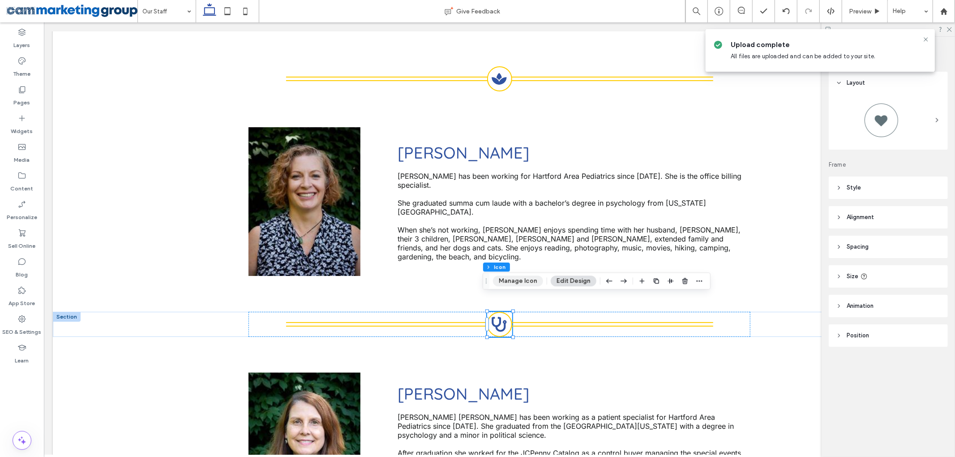
click at [520, 280] on button "Manage Icon" at bounding box center [518, 280] width 50 height 11
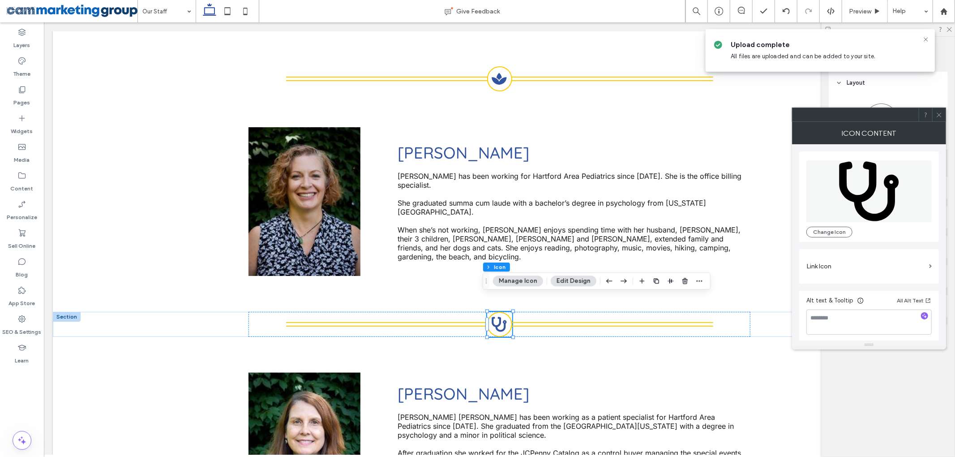
click at [859, 196] on icon at bounding box center [870, 192] width 60 height 60
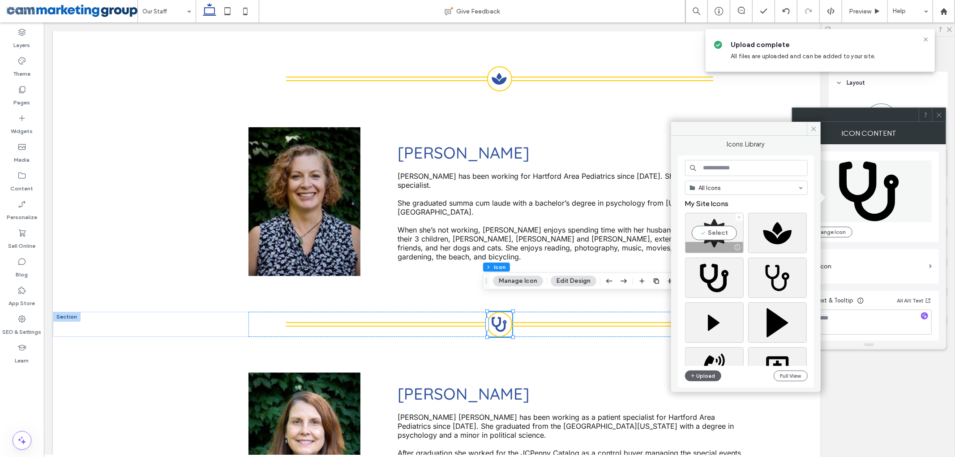
click at [723, 236] on div "Select" at bounding box center [714, 233] width 59 height 40
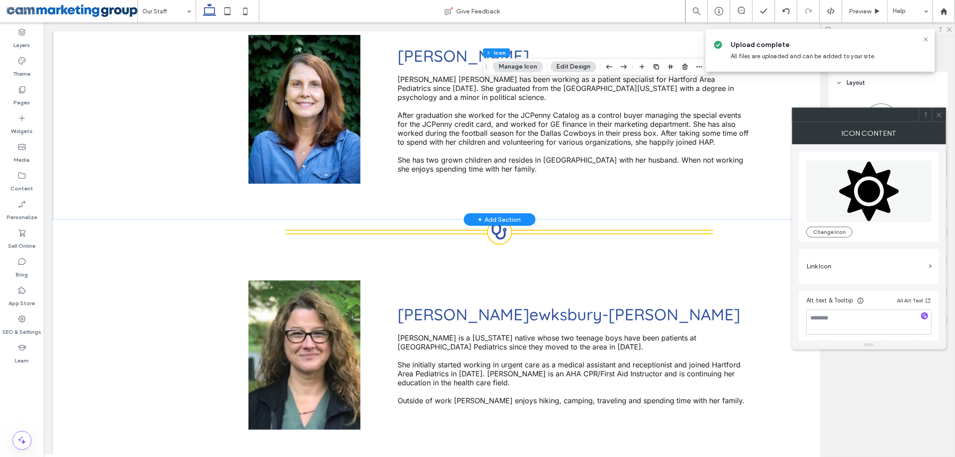
scroll to position [1205, 0]
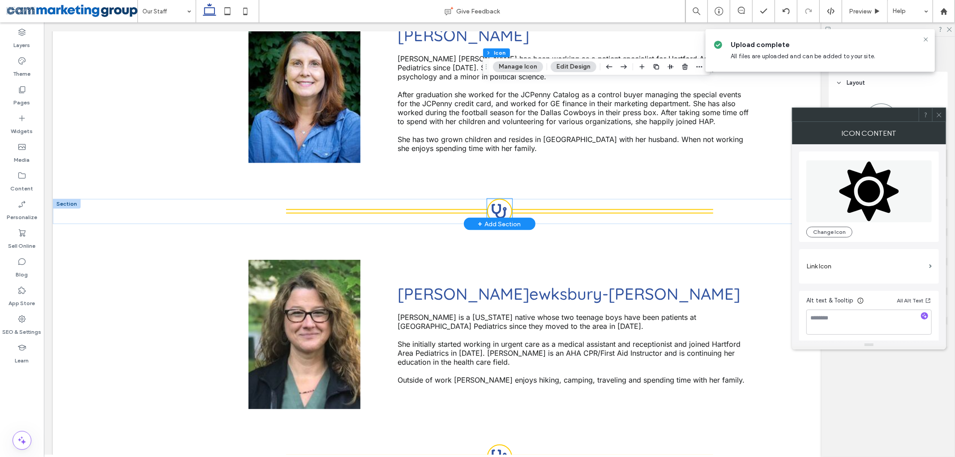
click at [493, 204] on icon at bounding box center [498, 211] width 15 height 15
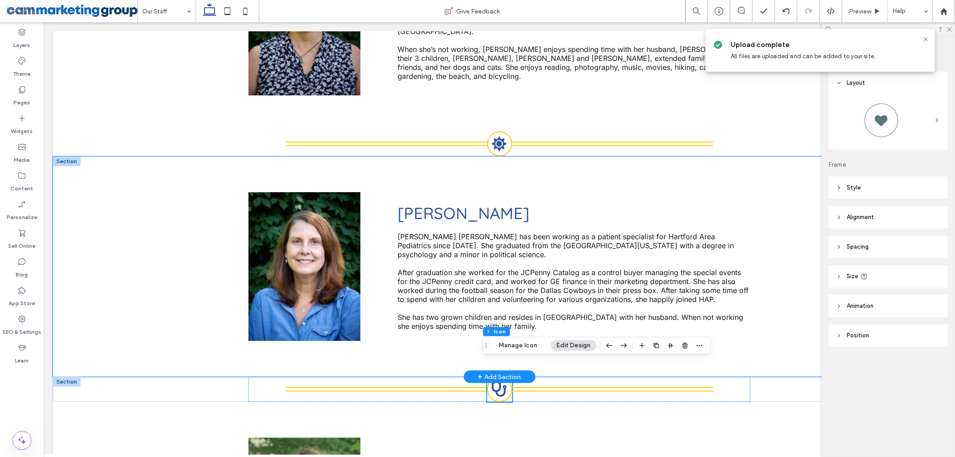
scroll to position [1025, 0]
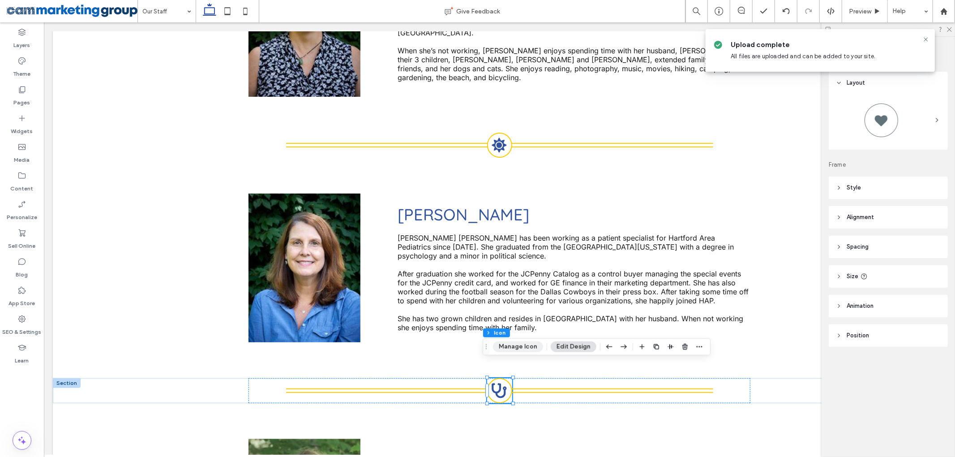
click at [528, 346] on button "Manage Icon" at bounding box center [518, 346] width 50 height 11
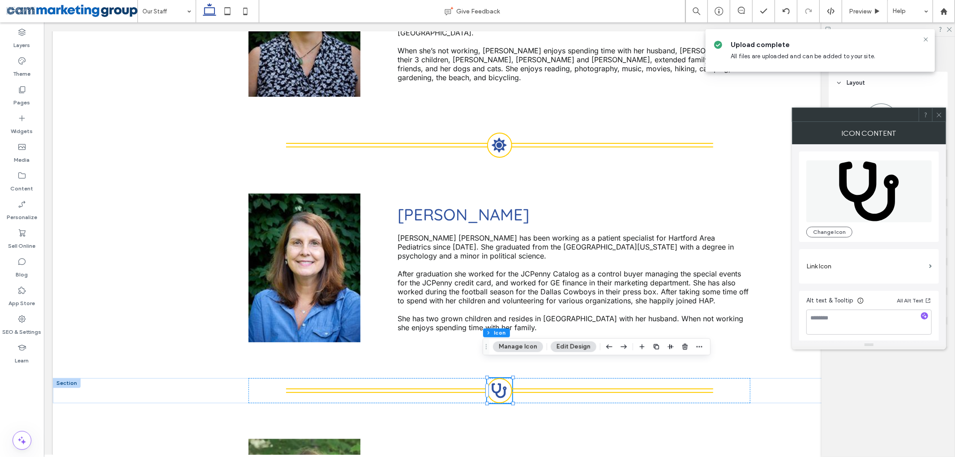
click at [868, 194] on icon at bounding box center [870, 192] width 60 height 60
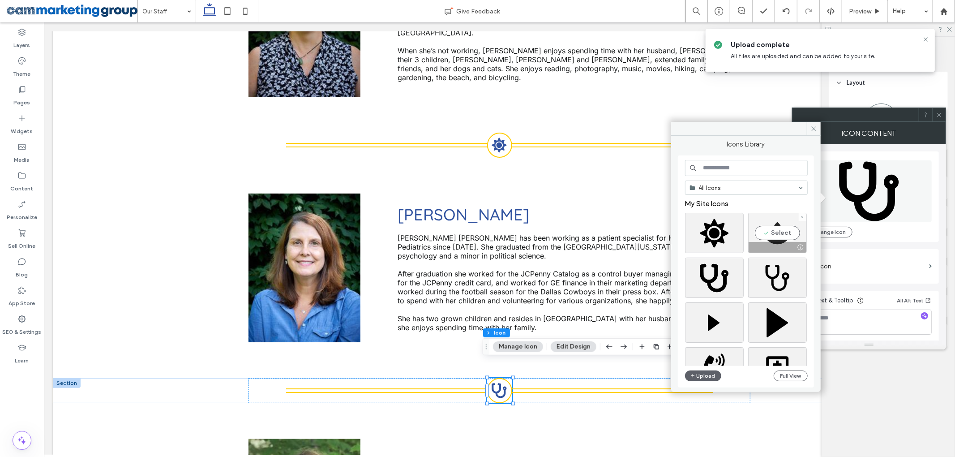
click at [771, 235] on div "Select" at bounding box center [777, 233] width 59 height 40
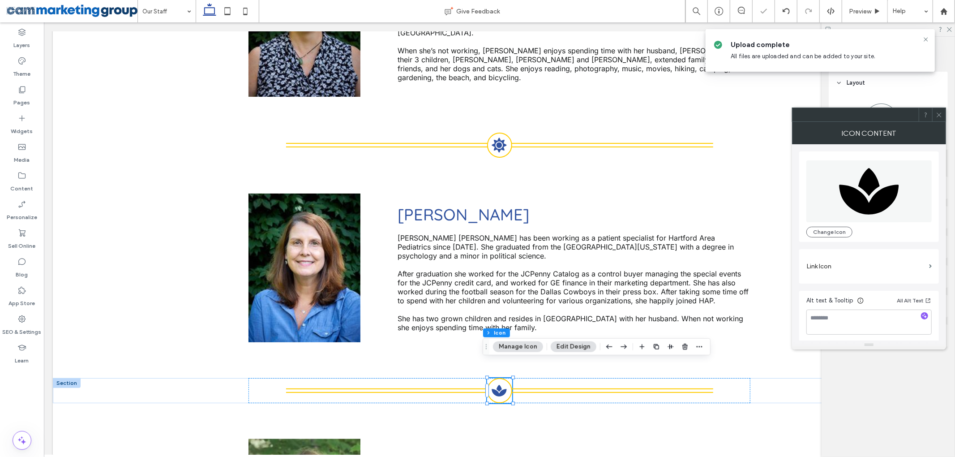
click at [935, 116] on div at bounding box center [938, 114] width 13 height 13
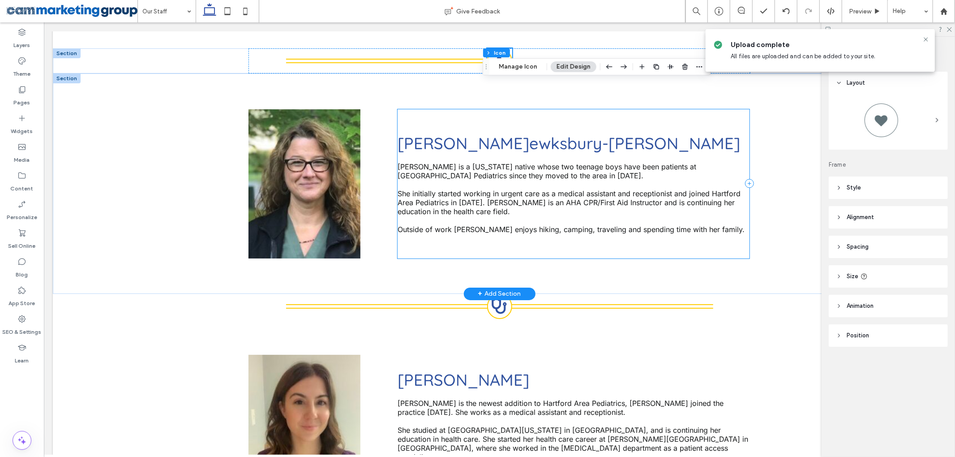
scroll to position [1384, 0]
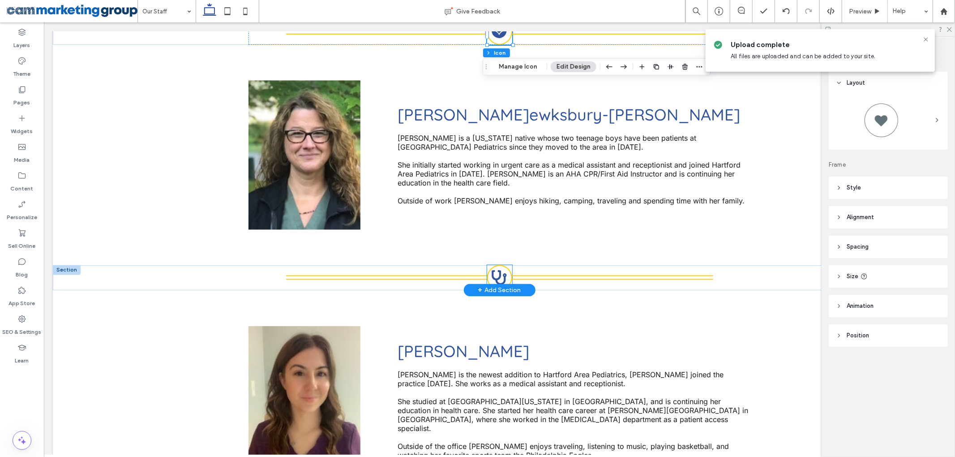
click at [493, 270] on icon at bounding box center [499, 277] width 15 height 15
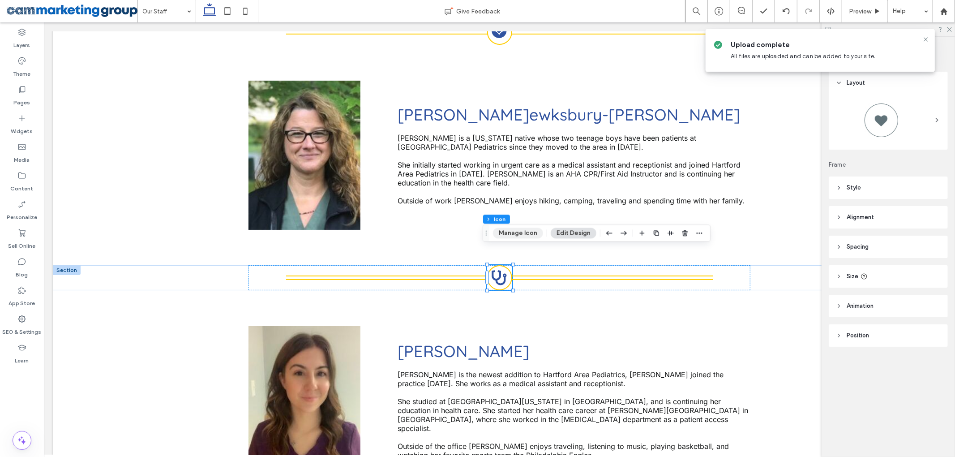
click at [518, 236] on button "Manage Icon" at bounding box center [518, 232] width 50 height 11
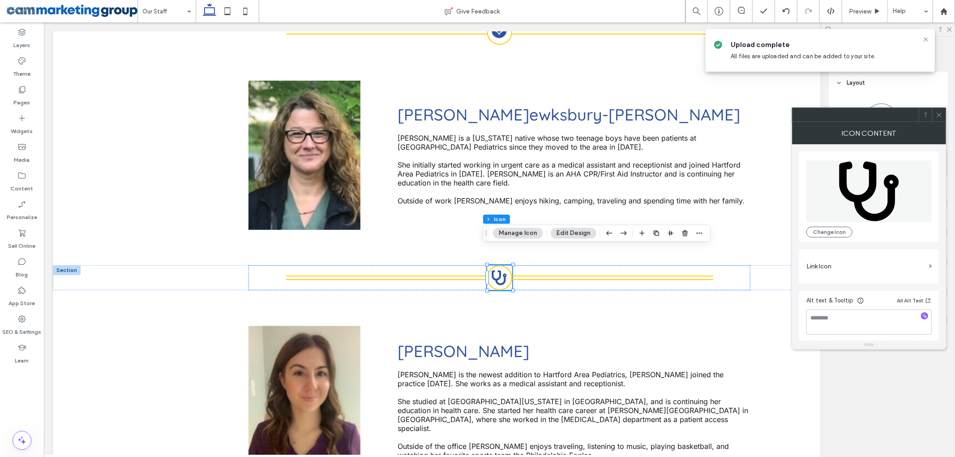
click at [868, 197] on icon at bounding box center [870, 192] width 60 height 60
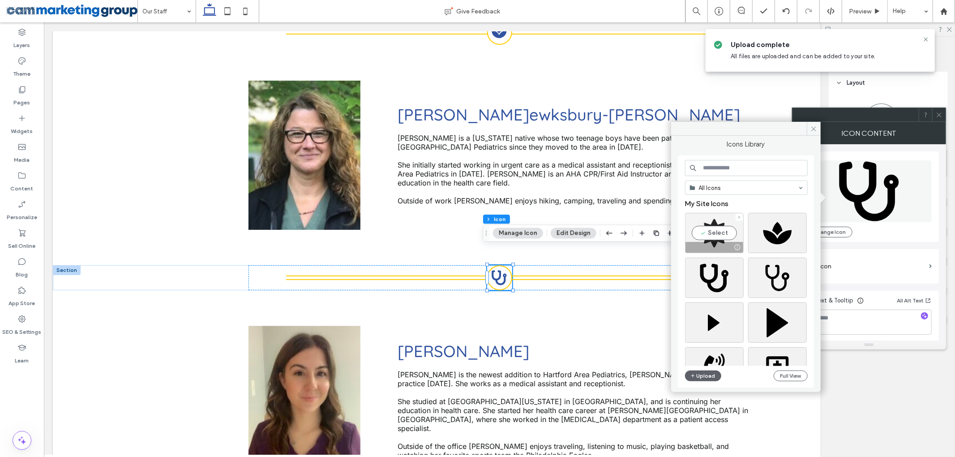
click at [721, 232] on div "Select" at bounding box center [714, 233] width 59 height 40
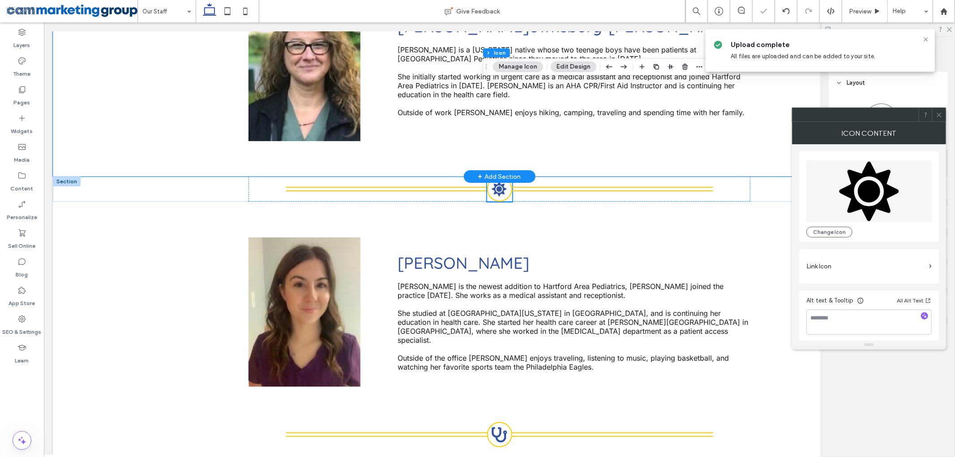
scroll to position [1563, 0]
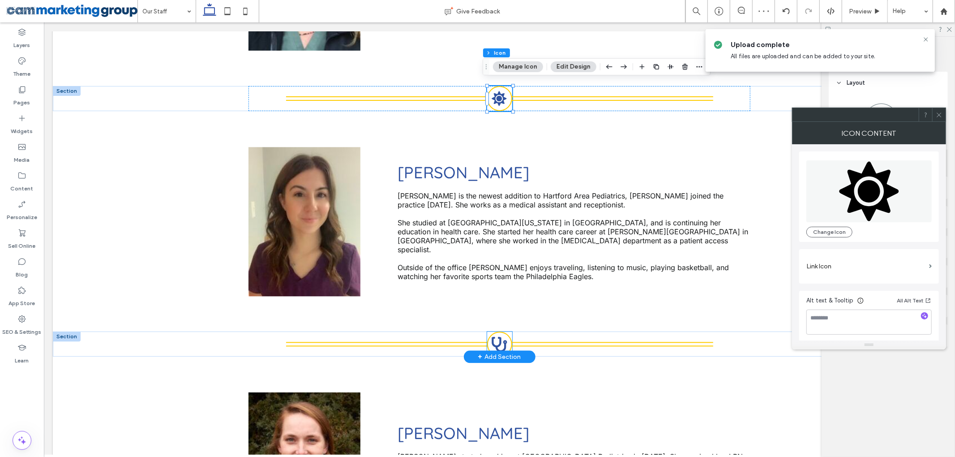
click at [498, 336] on icon at bounding box center [498, 343] width 15 height 15
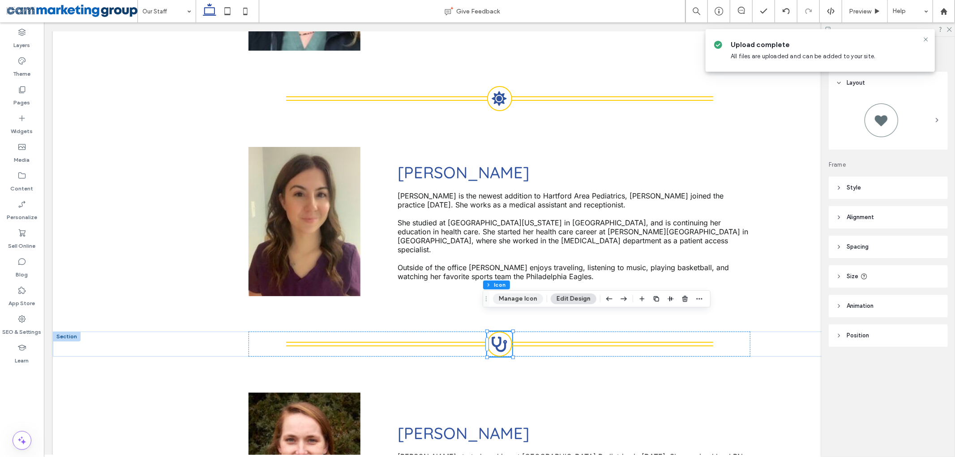
click at [523, 297] on button "Manage Icon" at bounding box center [518, 298] width 50 height 11
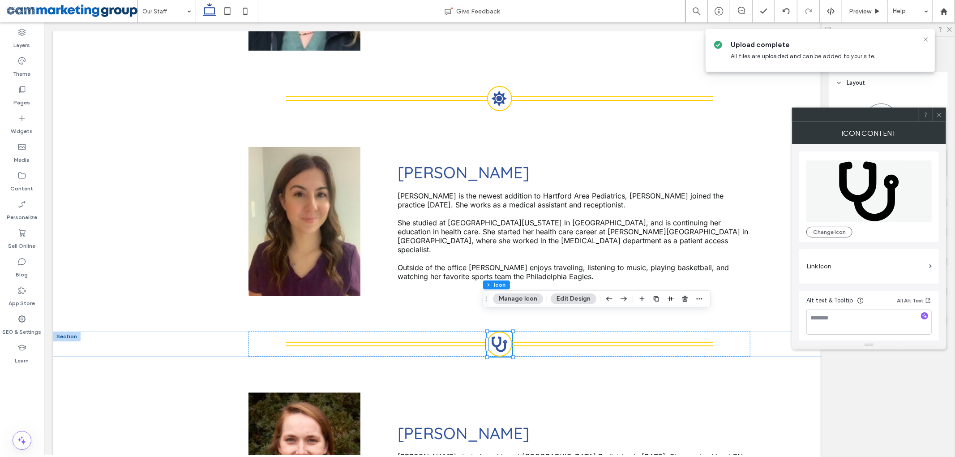
click at [874, 185] on icon at bounding box center [870, 192] width 60 height 60
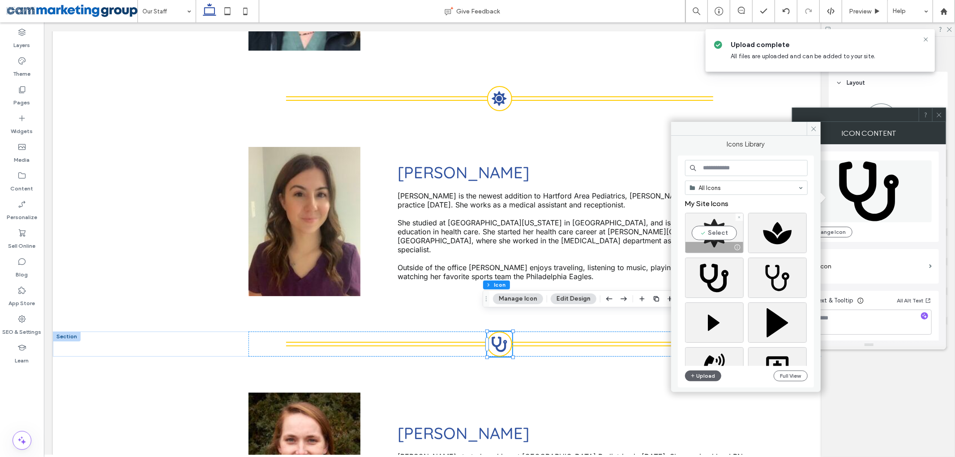
click at [716, 231] on div "Select" at bounding box center [714, 233] width 59 height 40
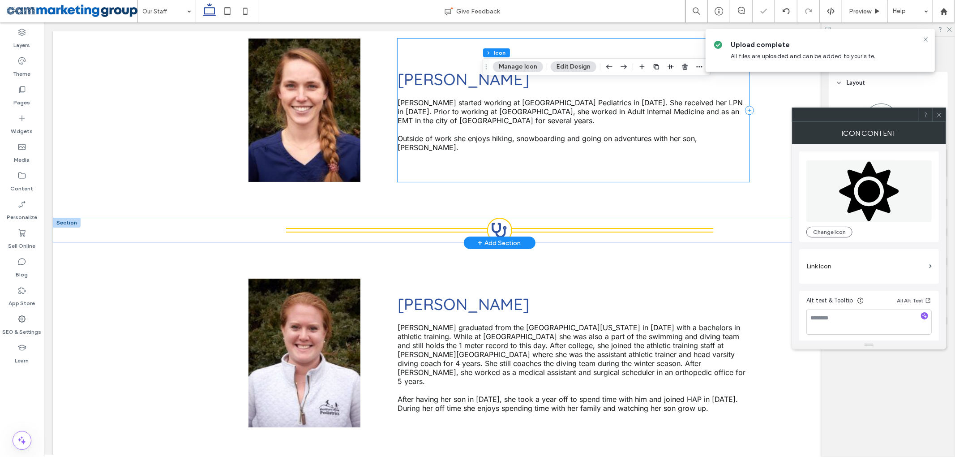
scroll to position [1921, 0]
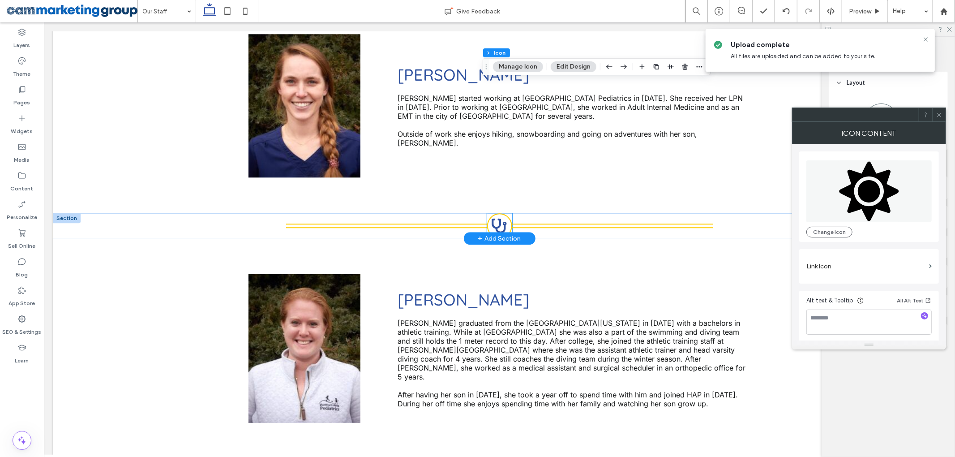
click at [498, 218] on icon at bounding box center [498, 225] width 15 height 15
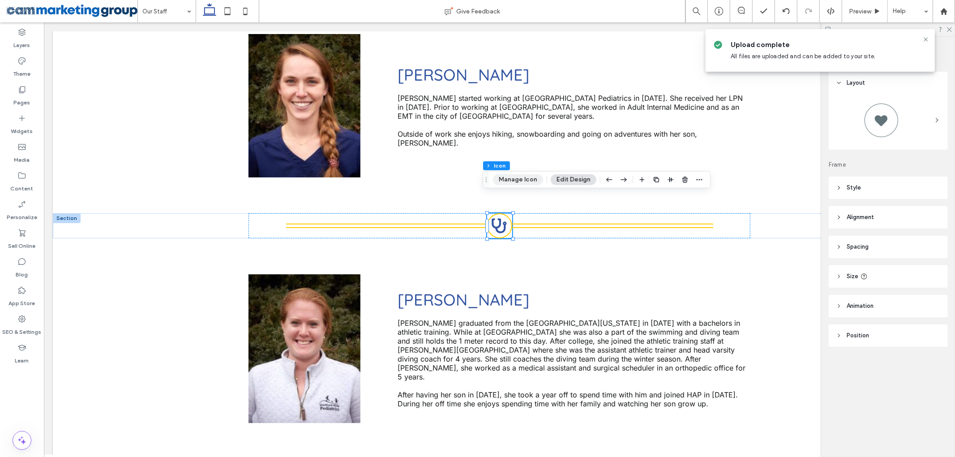
click at [520, 178] on button "Manage Icon" at bounding box center [518, 179] width 50 height 11
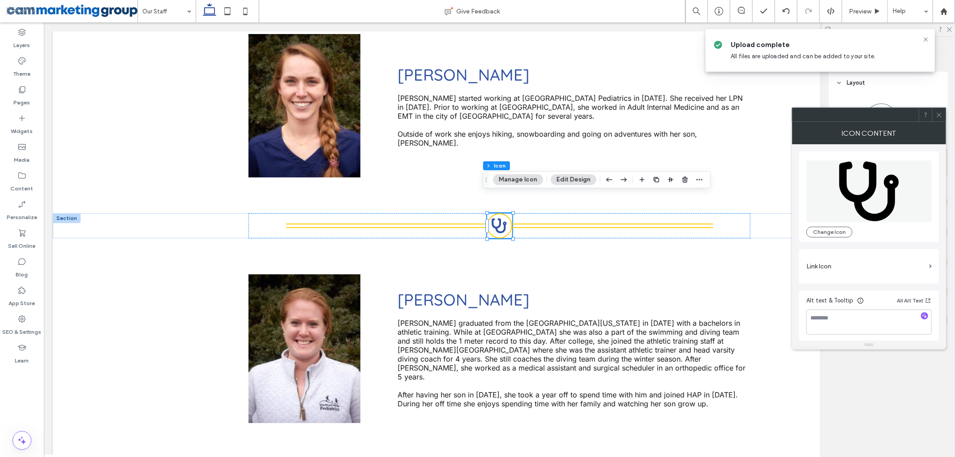
click at [831, 197] on span at bounding box center [868, 191] width 125 height 62
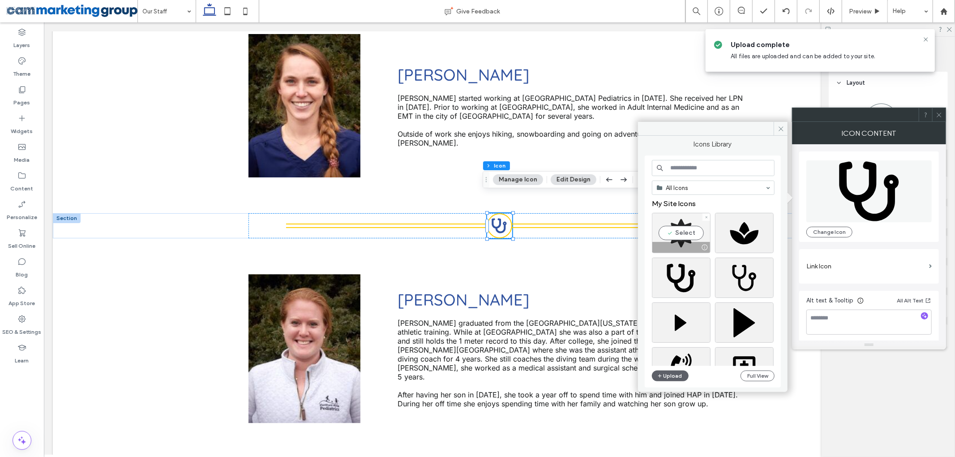
click at [684, 236] on div "Select" at bounding box center [681, 233] width 59 height 40
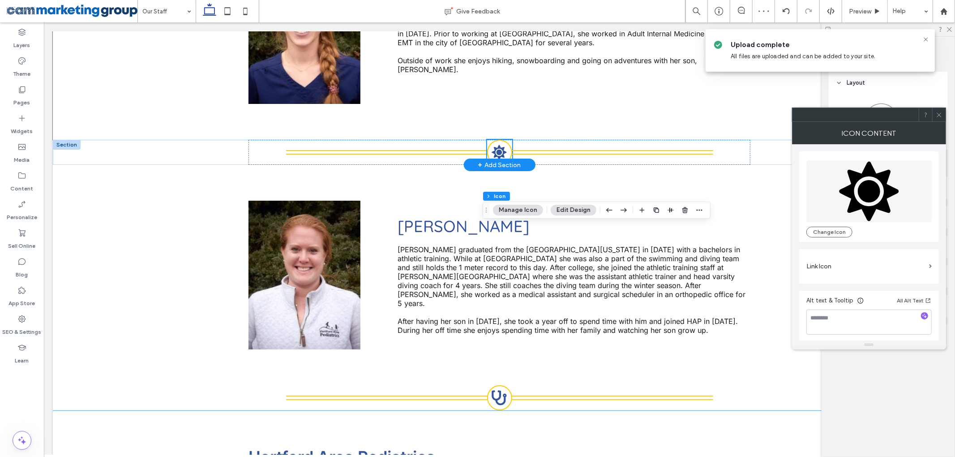
scroll to position [2041, 0]
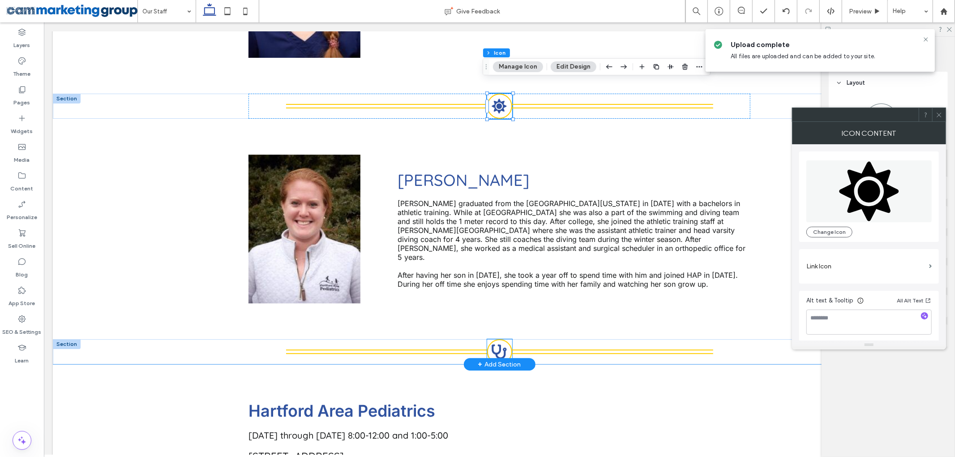
click at [494, 344] on icon at bounding box center [498, 351] width 15 height 15
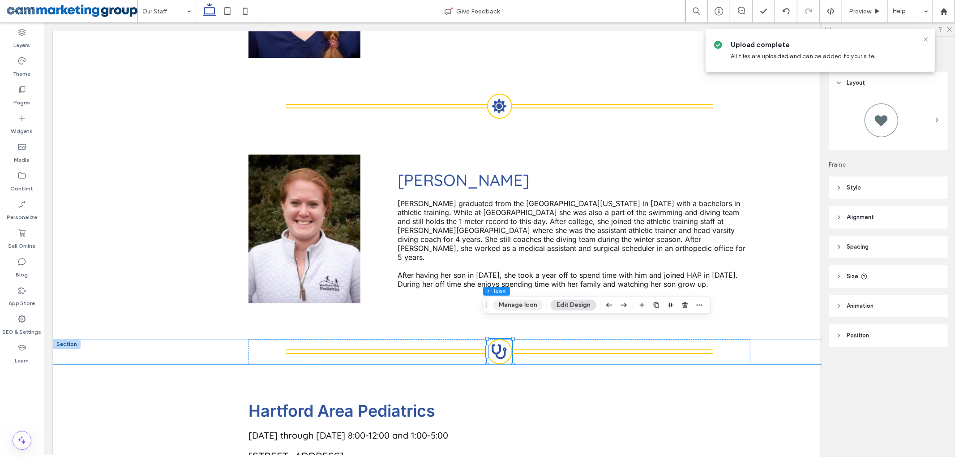
click at [520, 306] on button "Manage Icon" at bounding box center [518, 305] width 50 height 11
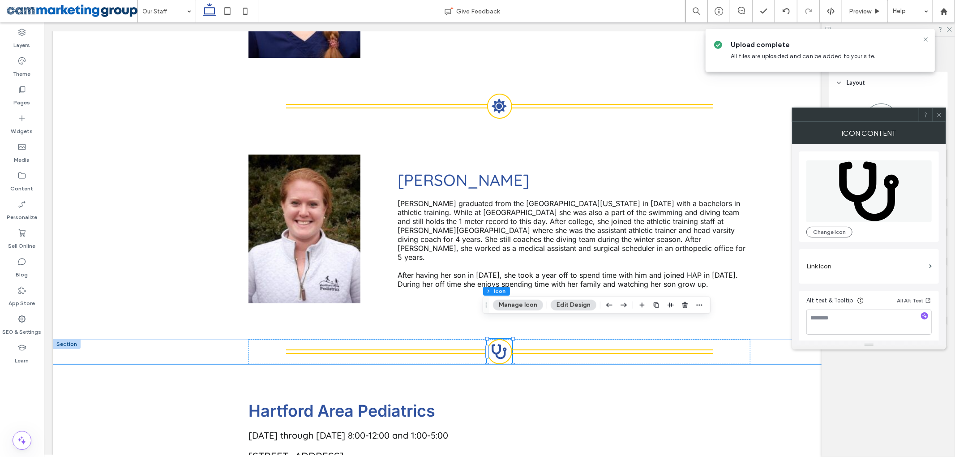
click at [851, 180] on icon at bounding box center [869, 191] width 62 height 62
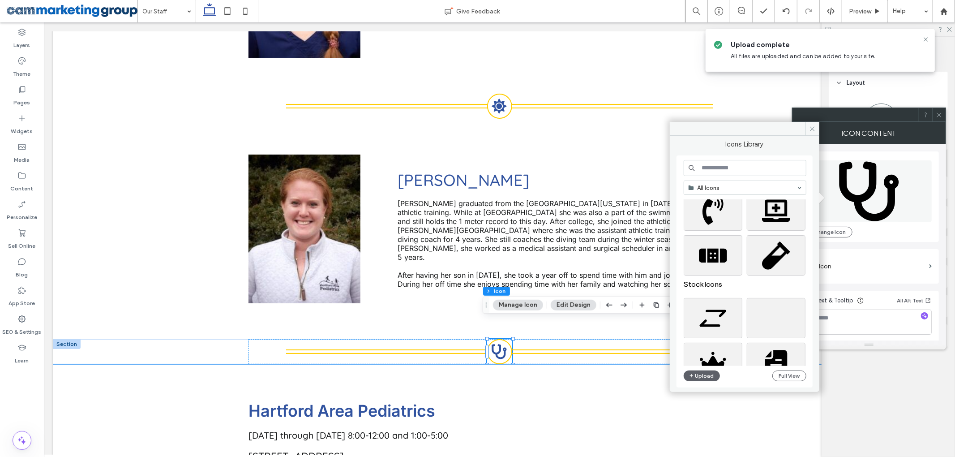
scroll to position [179, 0]
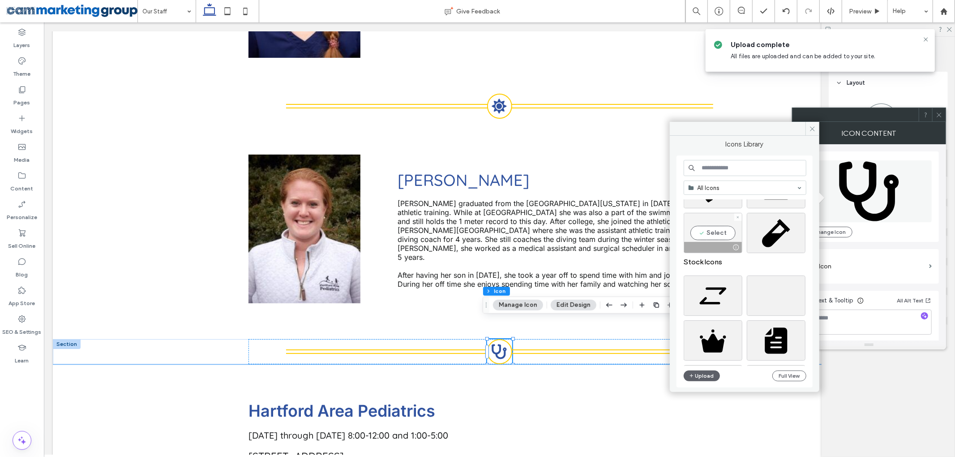
click at [716, 234] on div "Select" at bounding box center [713, 233] width 59 height 40
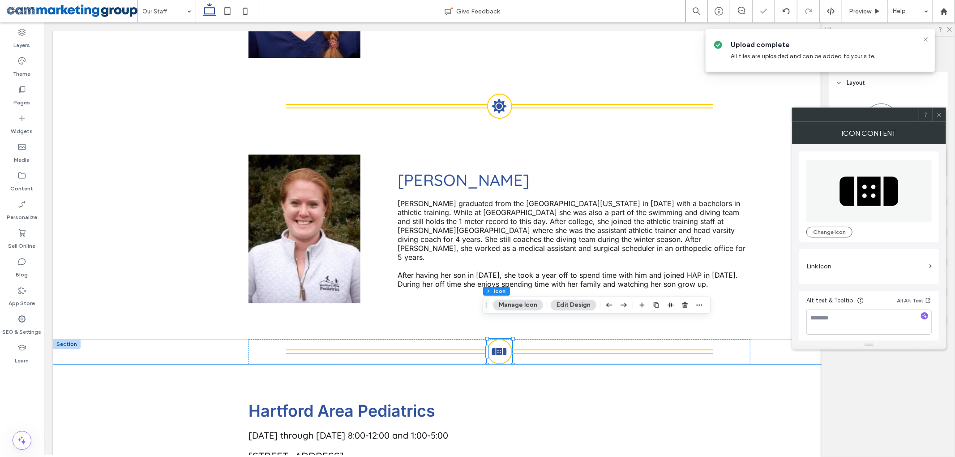
click at [936, 115] on icon at bounding box center [939, 115] width 7 height 7
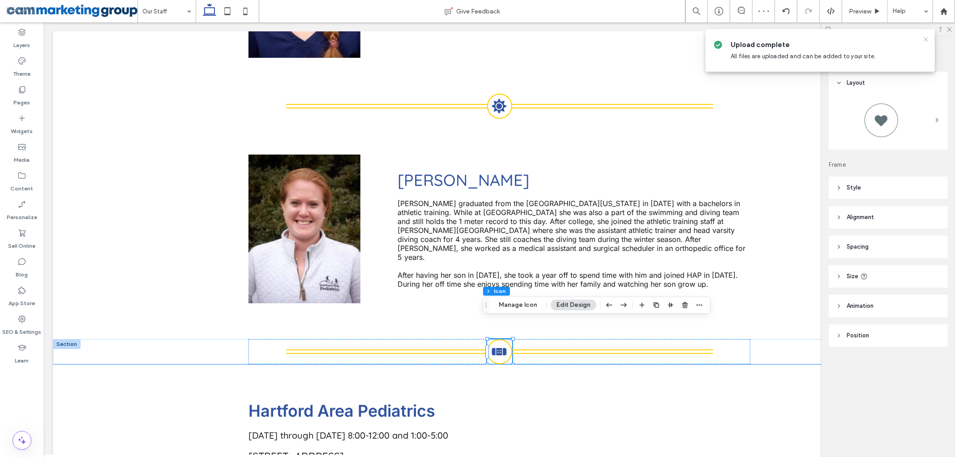
click at [923, 39] on icon at bounding box center [925, 39] width 7 height 7
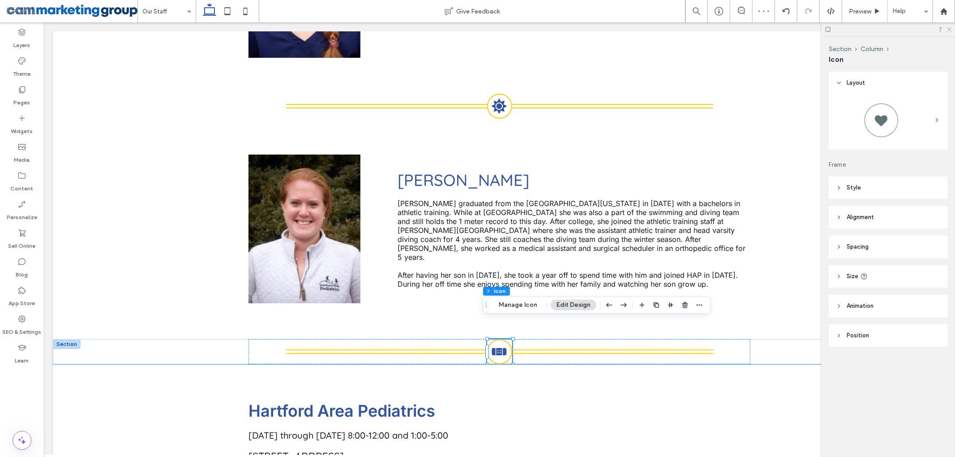
drag, startPoint x: 950, startPoint y: 28, endPoint x: 822, endPoint y: 40, distance: 128.7
click at [950, 28] on icon at bounding box center [949, 29] width 6 height 6
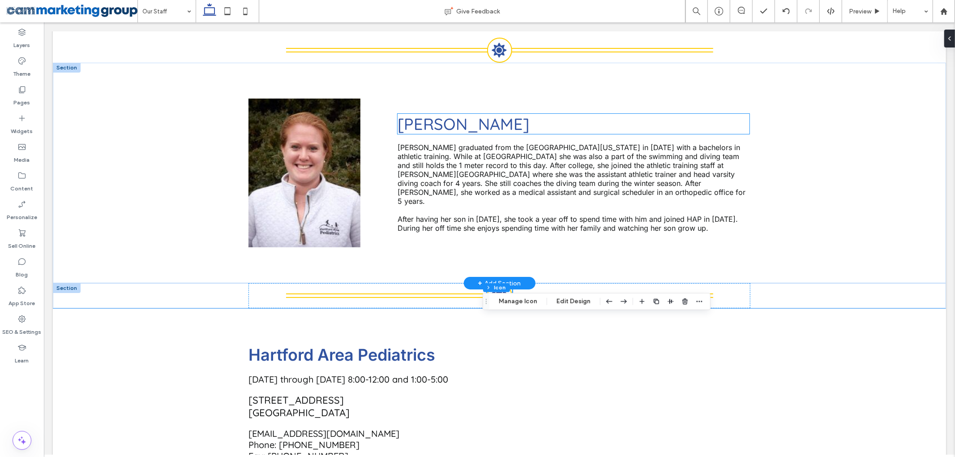
scroll to position [2151, 0]
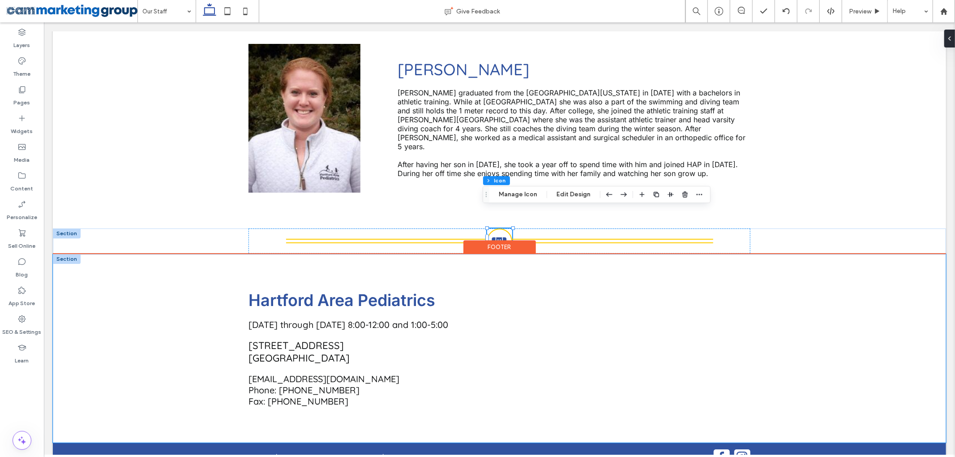
click at [815, 254] on div "Hartford Area Pediatrics [DATE] through [DATE] 8:00-12:00 and 1:00-5:00 [STREET…" at bounding box center [498, 348] width 893 height 189
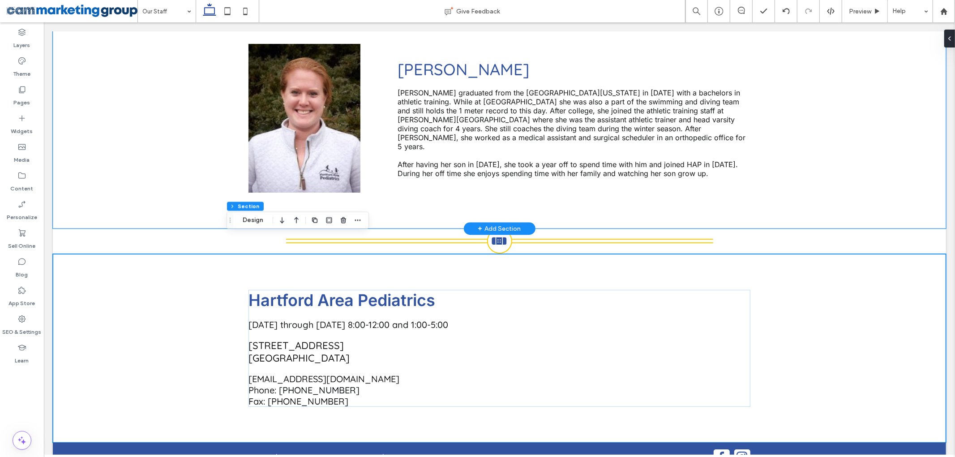
click at [854, 139] on div "[PERSON_NAME] [PERSON_NAME] graduated from the [GEOGRAPHIC_DATA][US_STATE] in […" at bounding box center [498, 118] width 893 height 220
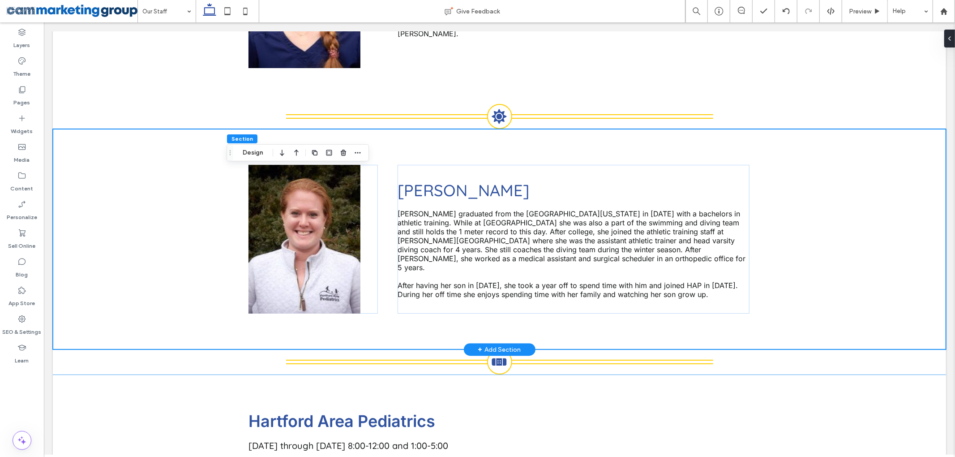
scroll to position [1972, 0]
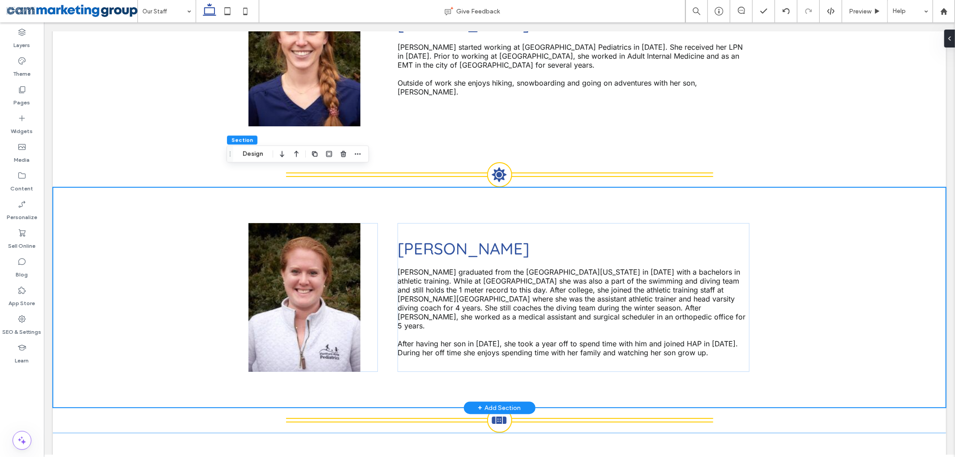
click at [87, 200] on div "[PERSON_NAME] [PERSON_NAME] graduated from the [GEOGRAPHIC_DATA][US_STATE] in […" at bounding box center [498, 297] width 893 height 220
click at [253, 153] on button "Design" at bounding box center [253, 154] width 32 height 11
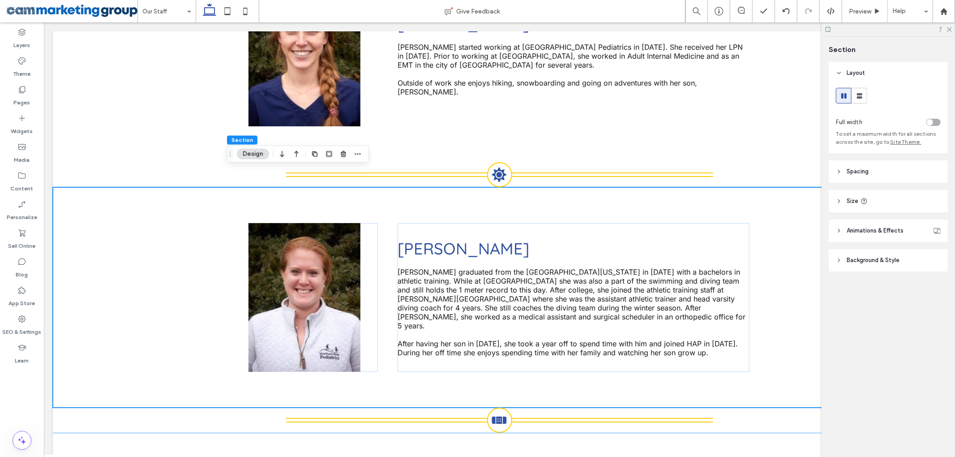
click at [860, 170] on span "Spacing" at bounding box center [858, 171] width 22 height 9
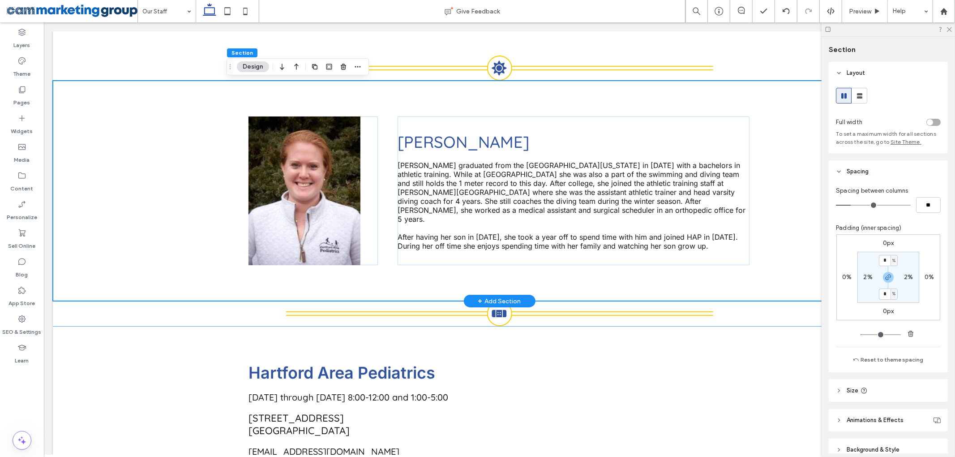
scroll to position [2091, 0]
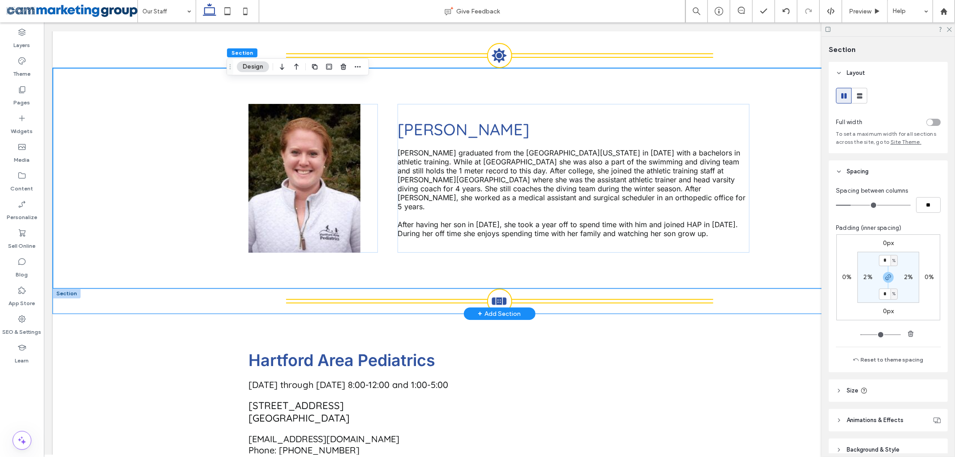
click at [88, 288] on div ".st0-1423125610-1423125610{display:none;} .st1-1423125610-1423125610{display:in…" at bounding box center [498, 300] width 893 height 25
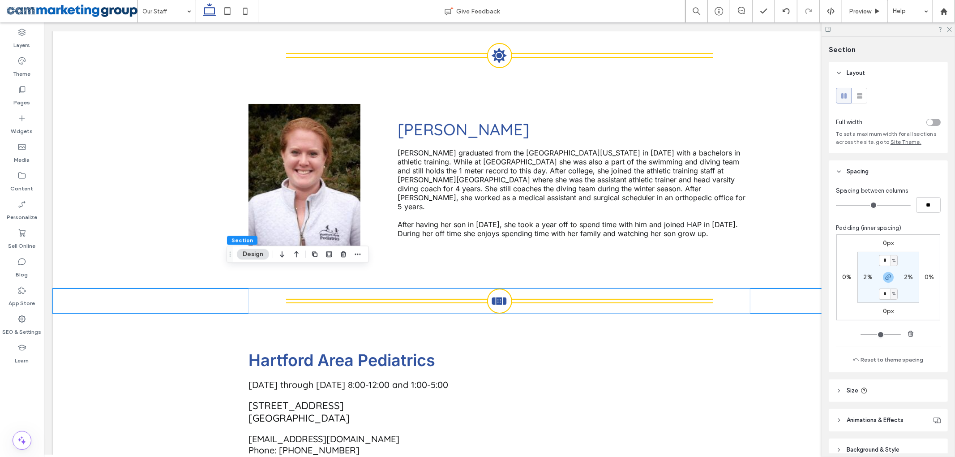
click at [258, 251] on button "Design" at bounding box center [253, 254] width 32 height 11
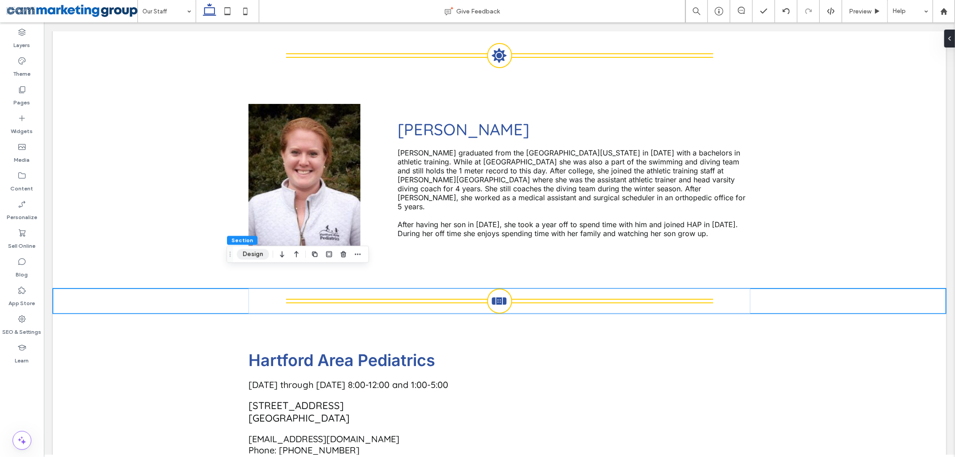
click at [259, 252] on button "Design" at bounding box center [253, 254] width 32 height 11
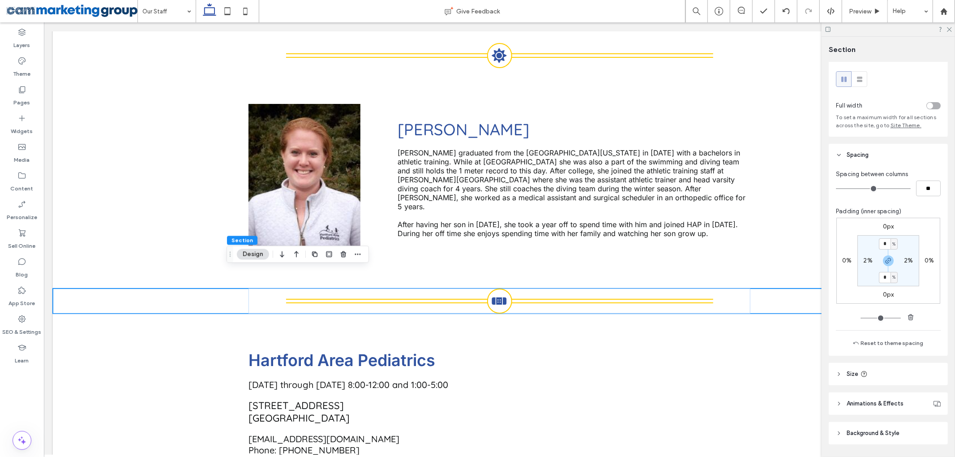
scroll to position [43, 0]
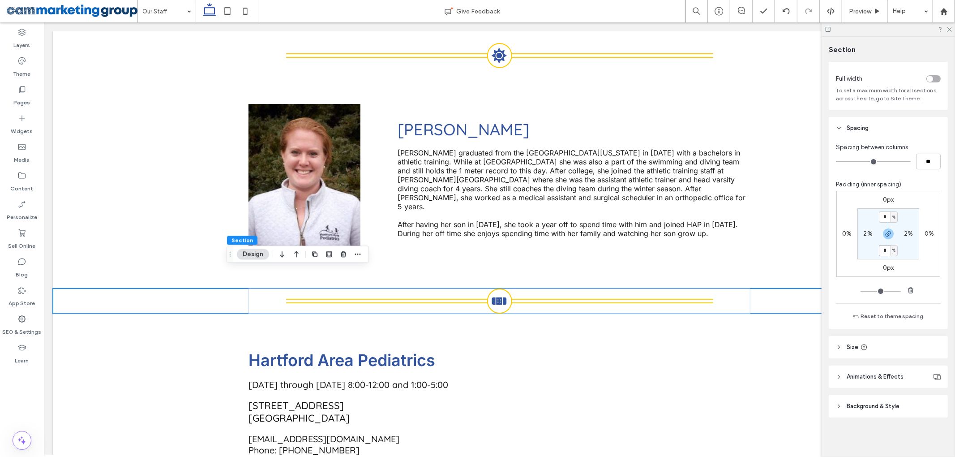
click at [880, 249] on input "*" at bounding box center [885, 250] width 12 height 11
click at [887, 235] on icon "button" at bounding box center [888, 233] width 7 height 7
click at [884, 251] on label "0%" at bounding box center [887, 250] width 9 height 8
type input "*"
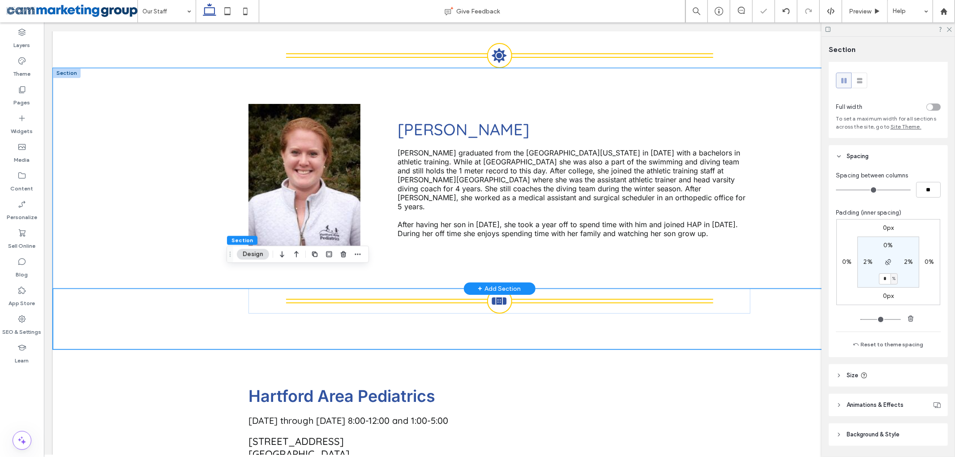
scroll to position [0, 0]
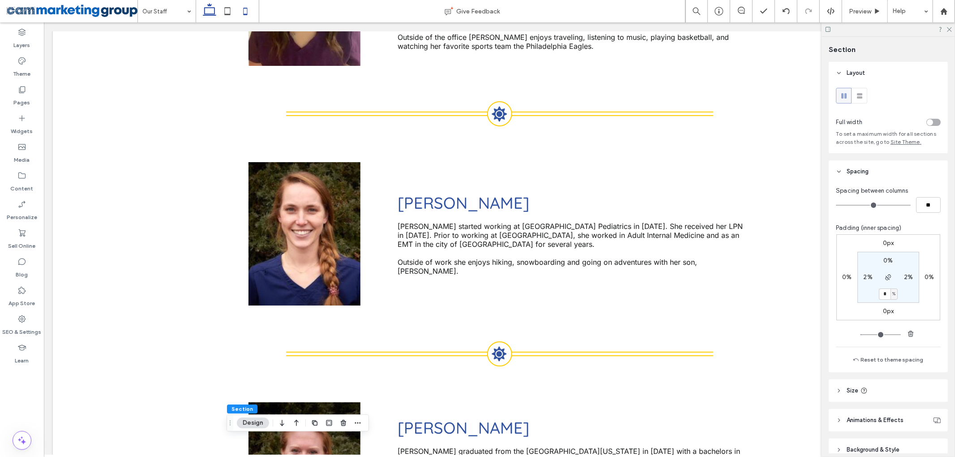
click at [242, 8] on icon at bounding box center [245, 11] width 18 height 18
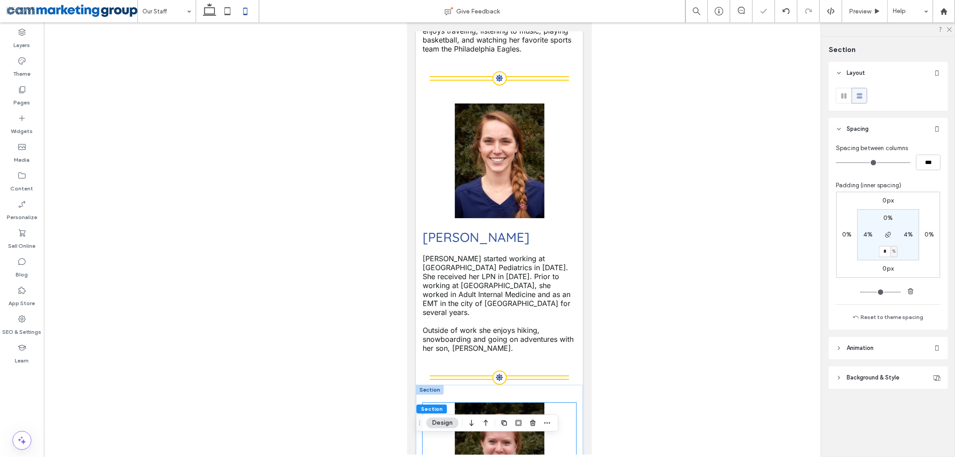
scroll to position [3037, 0]
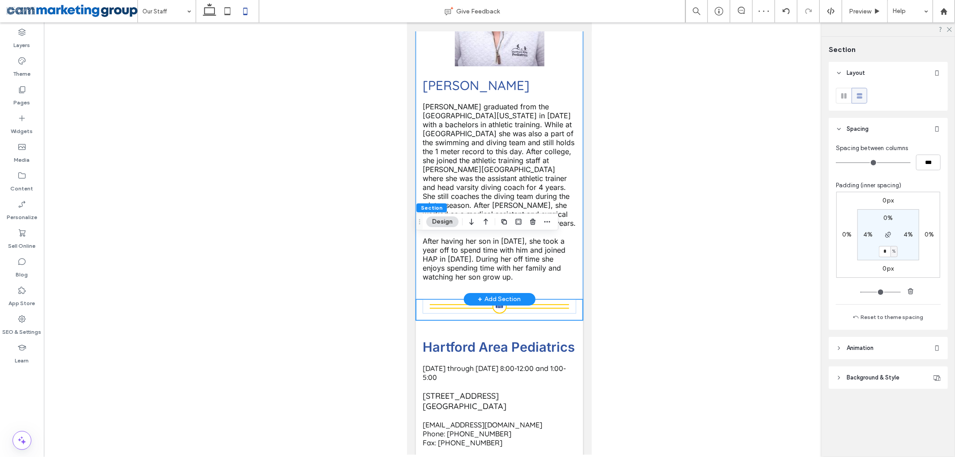
click at [570, 222] on div "[PERSON_NAME] [PERSON_NAME] graduated from the [GEOGRAPHIC_DATA][US_STATE] in […" at bounding box center [499, 114] width 167 height 370
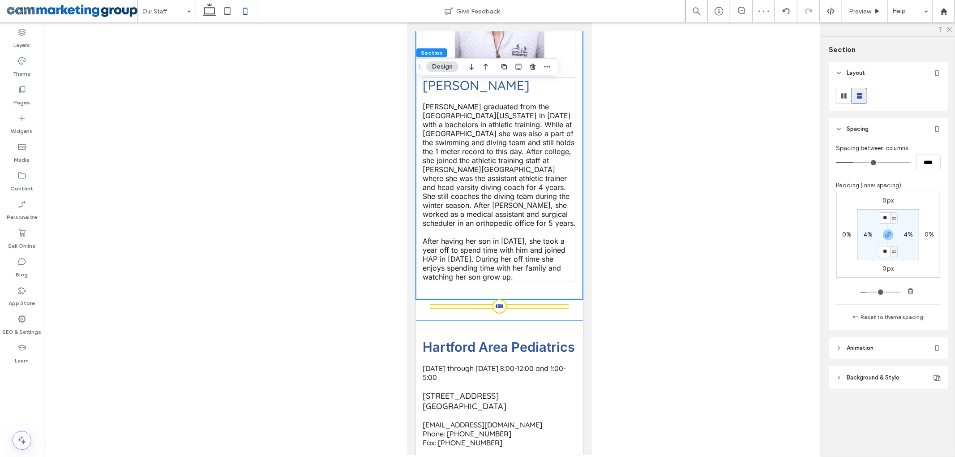
click at [704, 243] on div at bounding box center [499, 238] width 911 height 432
click at [540, 225] on div "[PERSON_NAME] [PERSON_NAME] graduated from the [GEOGRAPHIC_DATA][US_STATE] in […" at bounding box center [499, 114] width 167 height 370
click at [547, 299] on div ".st0-1423125610-1423125610{display:none;} .st1-1423125610-1423125610{display:in…" at bounding box center [499, 309] width 167 height 21
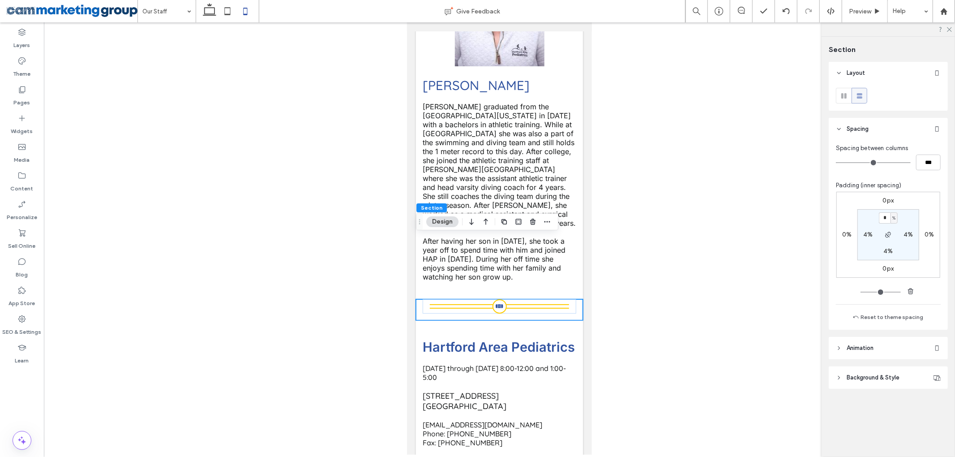
click at [889, 250] on label "4%" at bounding box center [887, 251] width 9 height 8
click at [896, 251] on span "%" at bounding box center [893, 251] width 3 height 9
click at [891, 267] on span "px" at bounding box center [891, 265] width 6 height 9
type input "**"
type input "****"
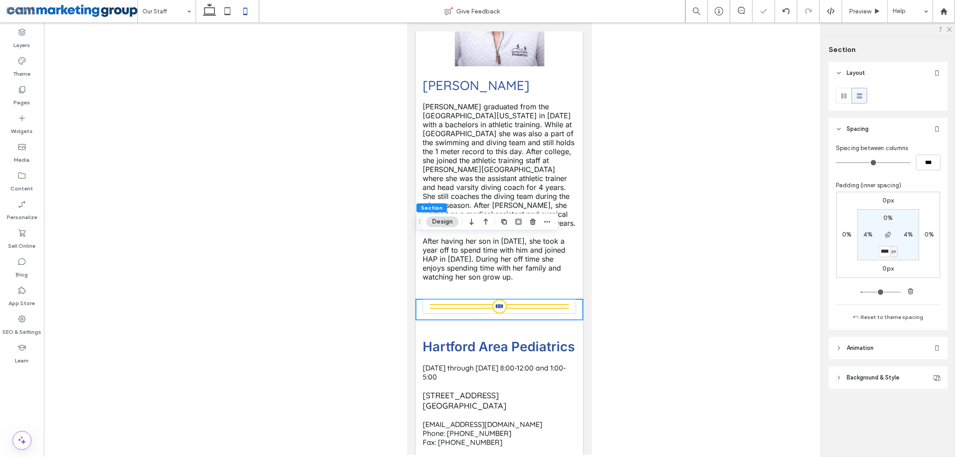
type input "**"
click at [886, 253] on input "****" at bounding box center [885, 251] width 12 height 11
type input "**"
